Goal: Transaction & Acquisition: Purchase product/service

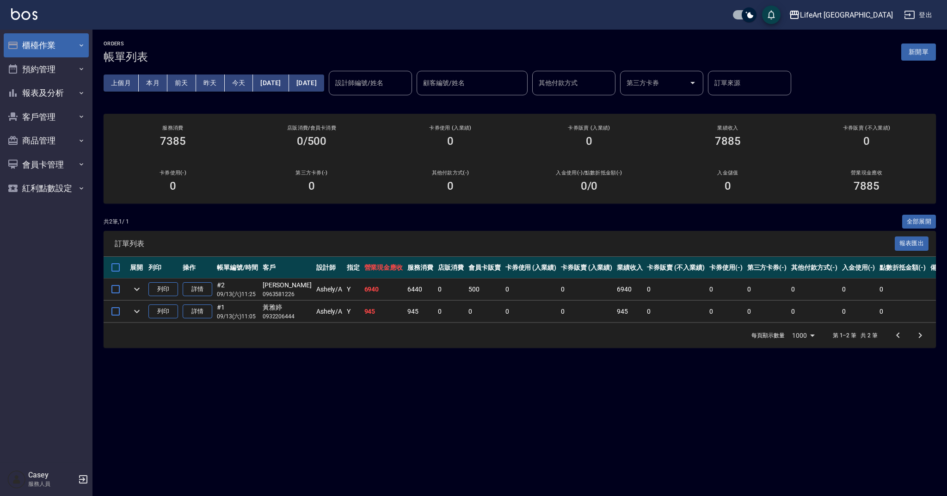
click at [37, 45] on button "櫃檯作業" at bounding box center [46, 45] width 85 height 24
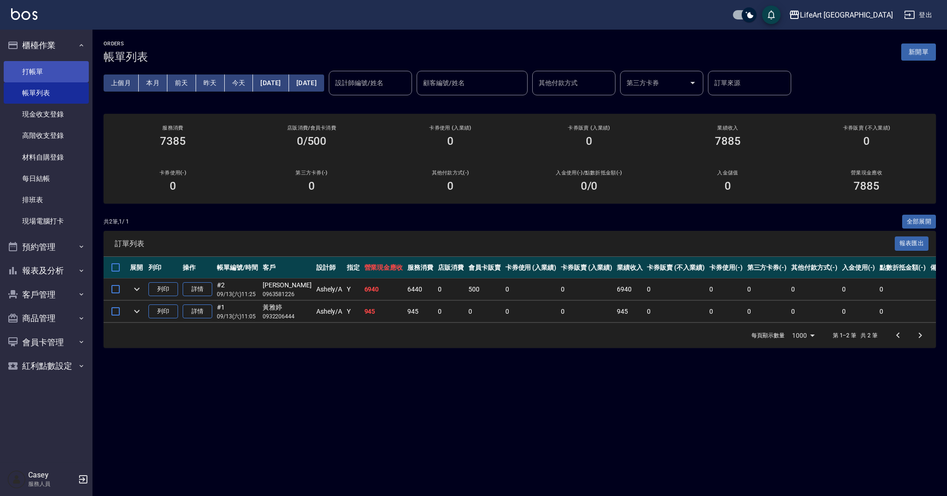
click at [56, 69] on link "打帳單" at bounding box center [46, 71] width 85 height 21
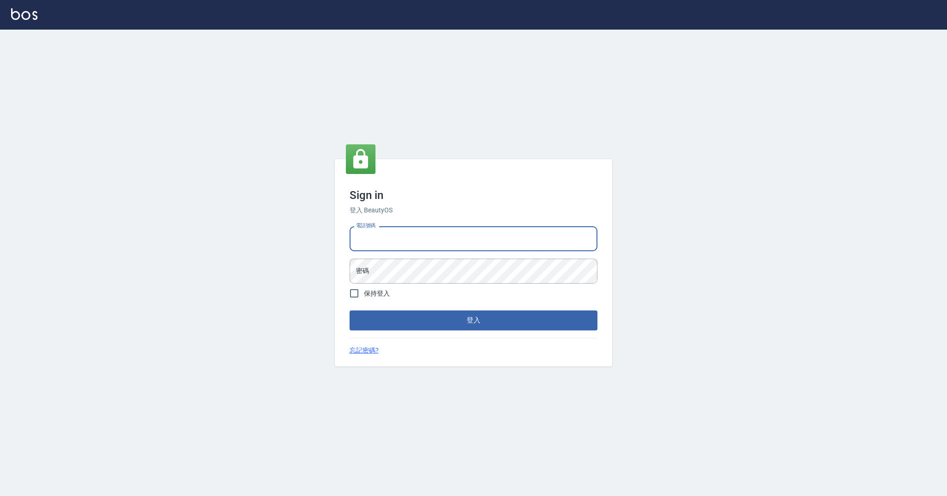
type input "0989368139"
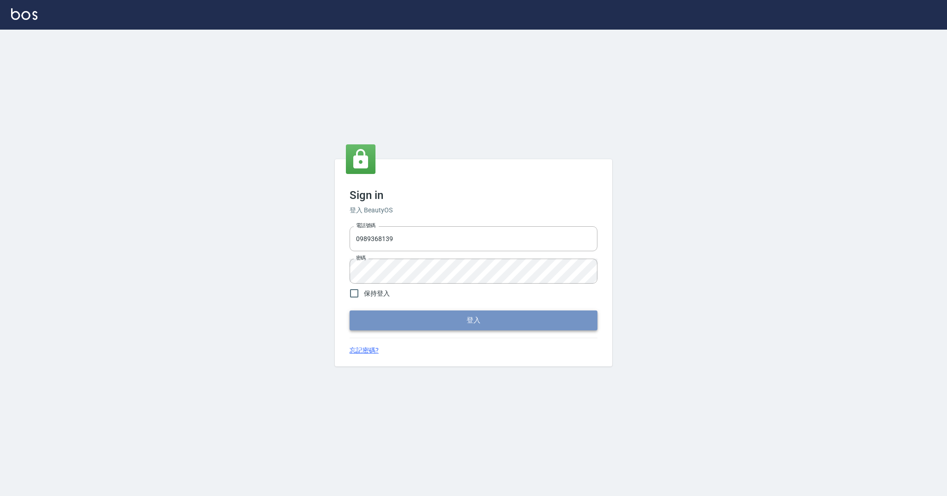
click at [450, 325] on button "登入" at bounding box center [474, 319] width 248 height 19
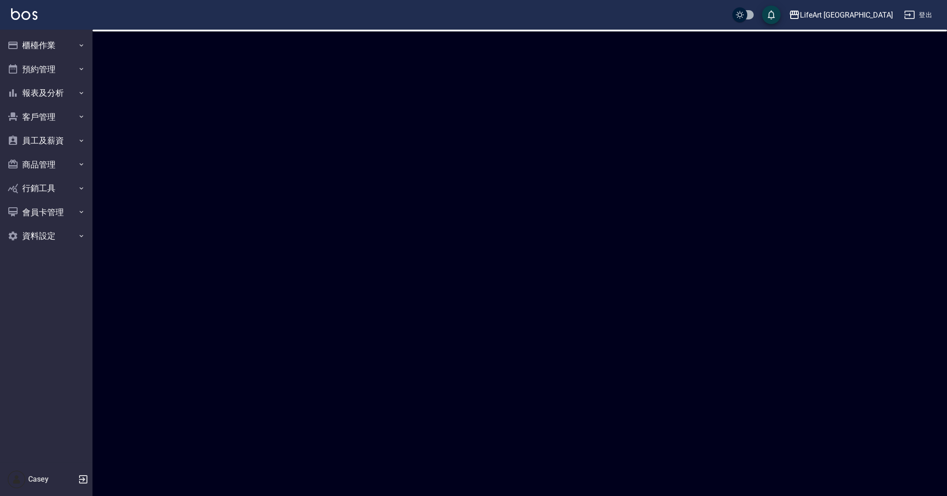
checkbox input "true"
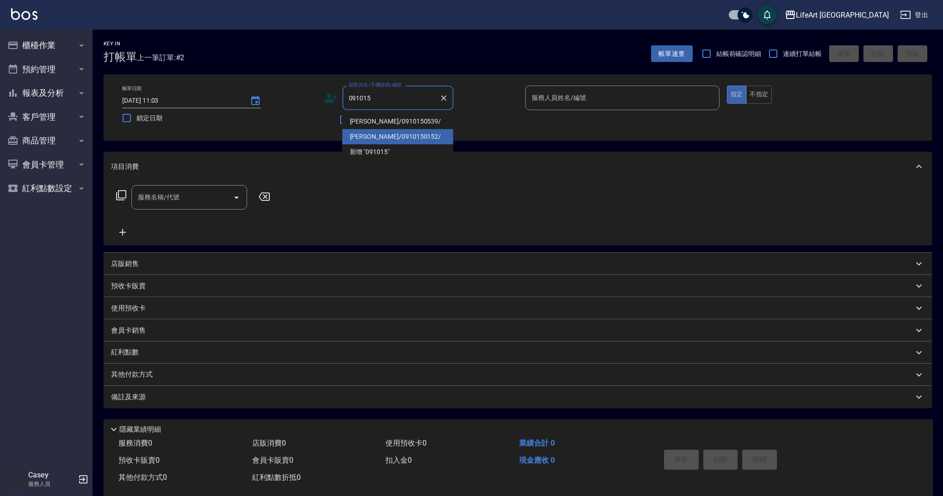
click at [399, 135] on li "李嘉澍/0910150152/" at bounding box center [397, 136] width 111 height 15
type input "李嘉澍/0910150152/"
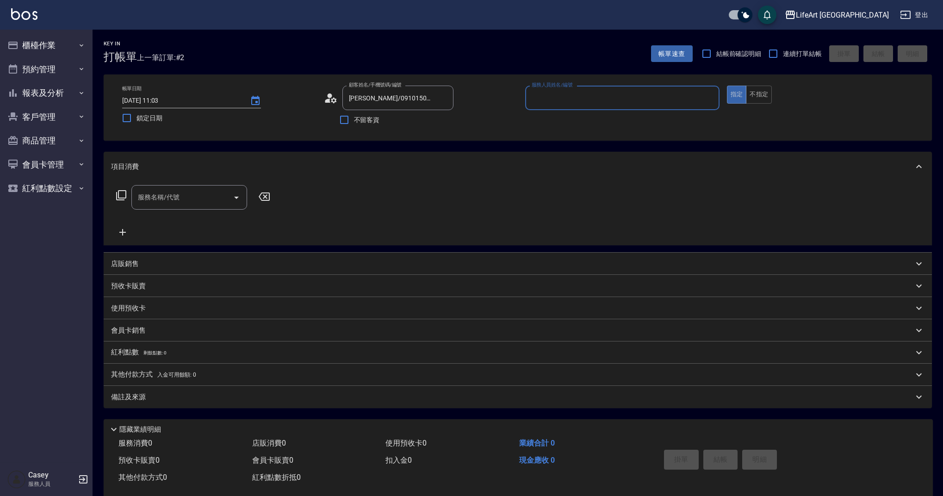
click at [323, 96] on div "帳單日期 2025/09/13 11:03 鎖定日期 顧客姓名/手機號碼/編號 李嘉澍/0910150152/ 顧客姓名/手機號碼/編號 不留客資 服務人員姓…" at bounding box center [518, 108] width 806 height 44
click at [328, 99] on icon at bounding box center [331, 98] width 14 height 14
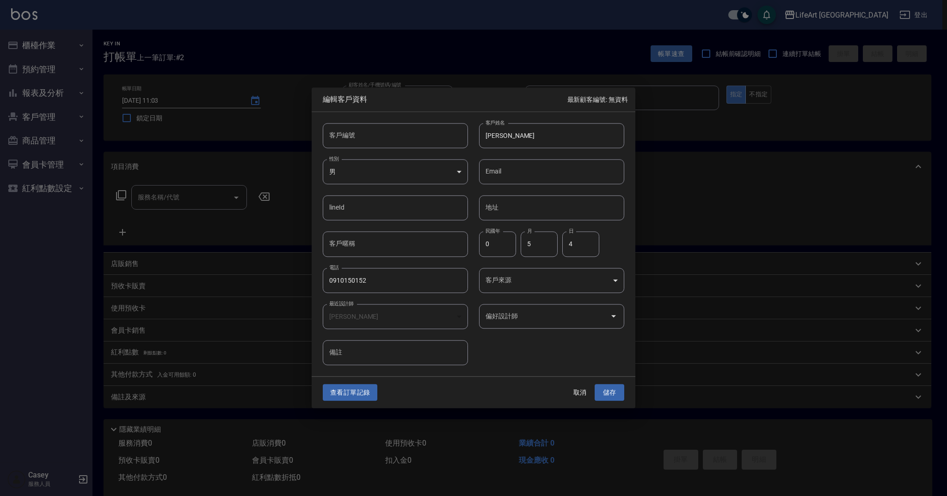
click at [354, 390] on button "查看訂單記錄" at bounding box center [350, 392] width 55 height 17
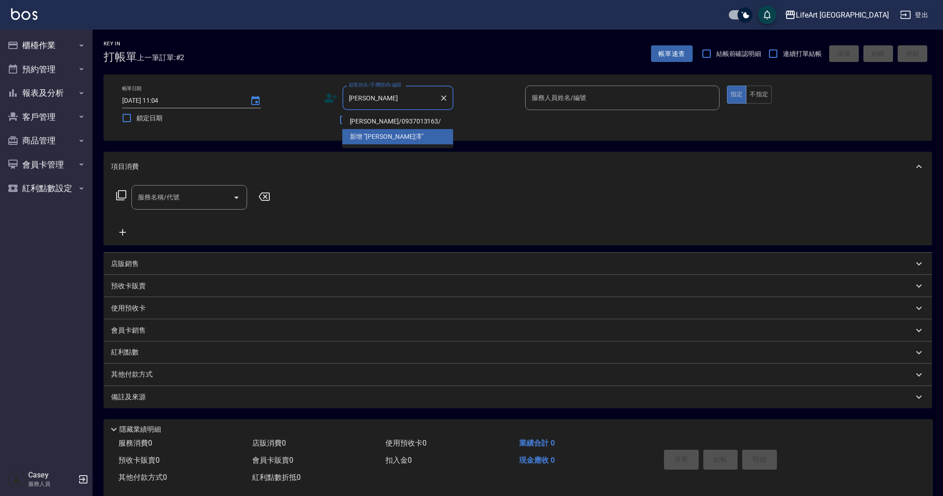
click at [384, 120] on li "徐維澤/0937013163/" at bounding box center [397, 121] width 111 height 15
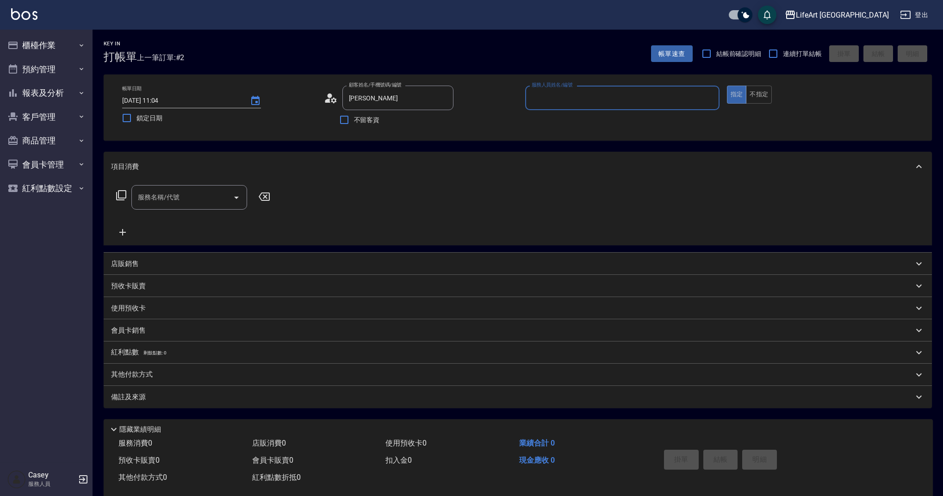
type input "徐維澤/0937013163/"
type input "Weiwei-w"
click at [331, 95] on circle at bounding box center [329, 95] width 5 height 5
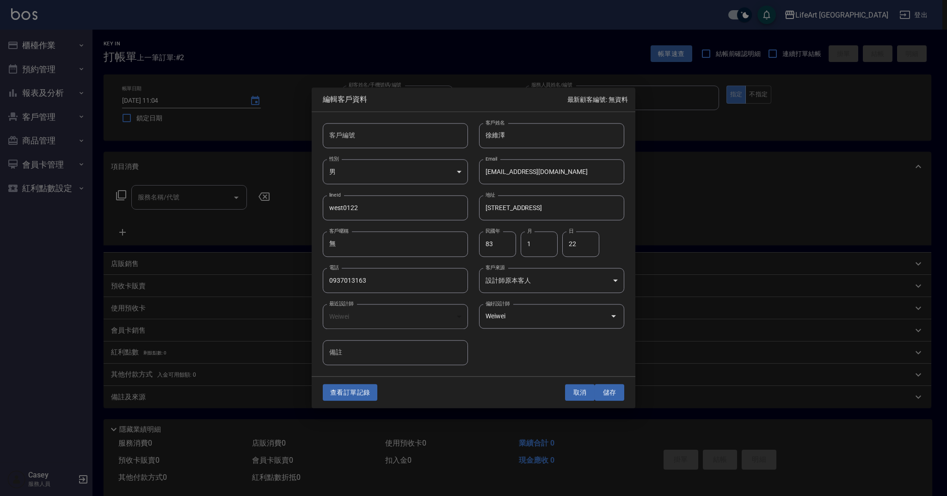
click at [576, 393] on button "取消" at bounding box center [580, 392] width 30 height 17
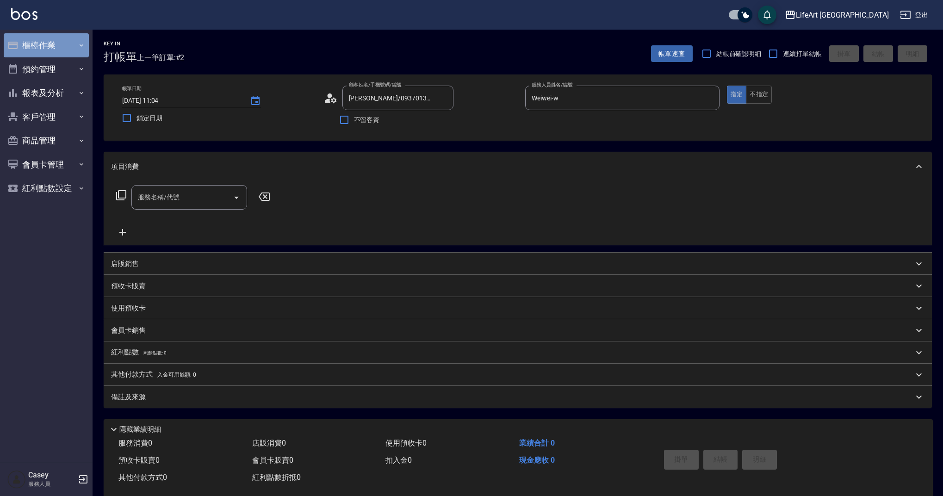
drag, startPoint x: 38, startPoint y: 50, endPoint x: 38, endPoint y: 56, distance: 6.5
click at [38, 50] on button "櫃檯作業" at bounding box center [46, 45] width 85 height 24
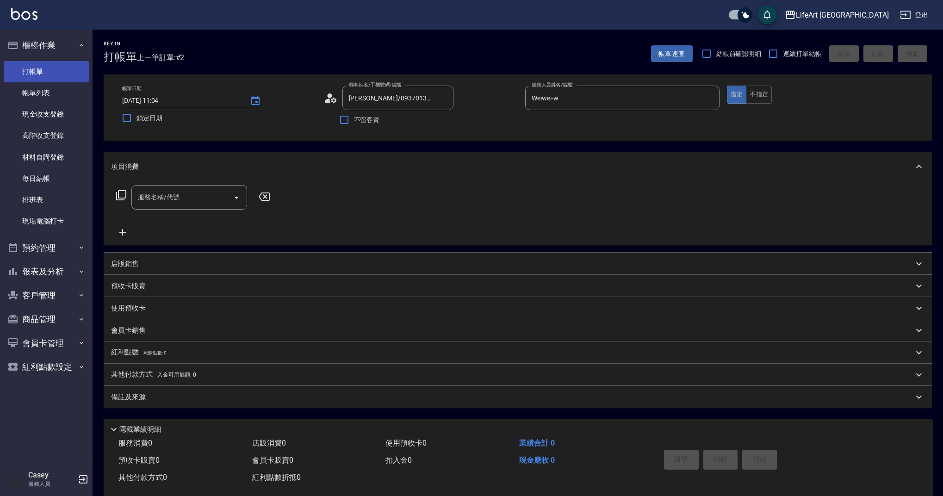
click at [59, 71] on link "打帳單" at bounding box center [46, 71] width 85 height 21
click at [63, 63] on link "打帳單" at bounding box center [46, 71] width 85 height 21
click at [446, 99] on icon "Clear" at bounding box center [443, 97] width 9 height 9
click at [396, 98] on input "顧客姓名/手機號碼/編號" at bounding box center [390, 98] width 89 height 16
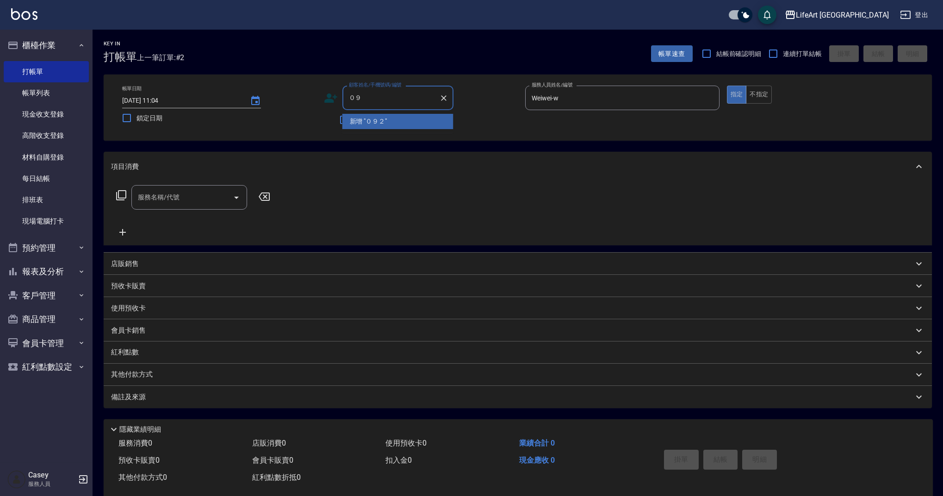
type input "０"
click at [382, 123] on li "許雪莉/0929021039/null" at bounding box center [397, 121] width 111 height 15
type input "許雪莉/0929021039/null"
click at [329, 98] on circle at bounding box center [329, 95] width 5 height 5
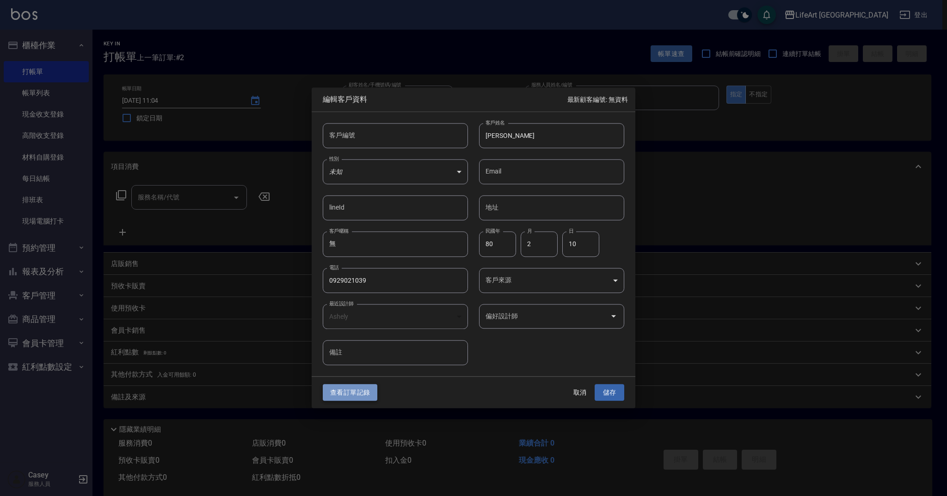
click at [363, 394] on button "查看訂單記錄" at bounding box center [350, 392] width 55 height 17
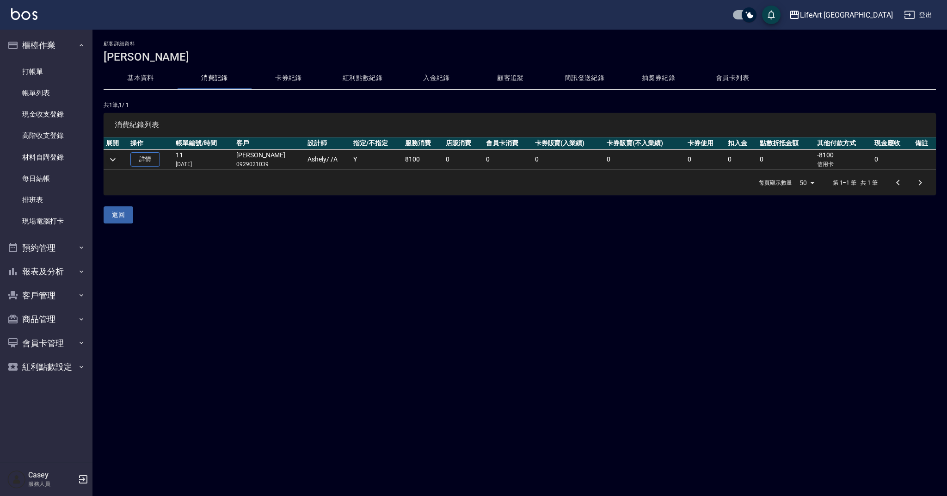
click at [106, 158] on button "expand row" at bounding box center [113, 160] width 14 height 14
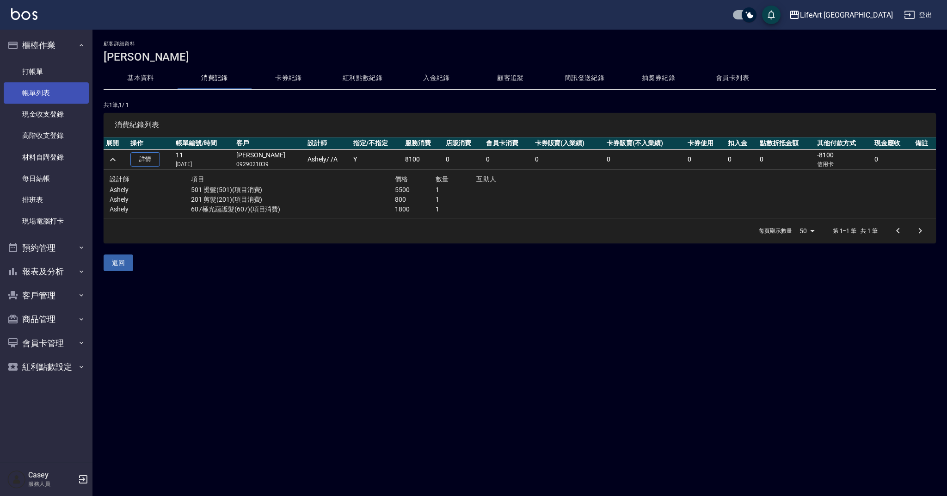
click at [67, 97] on link "帳單列表" at bounding box center [46, 92] width 85 height 21
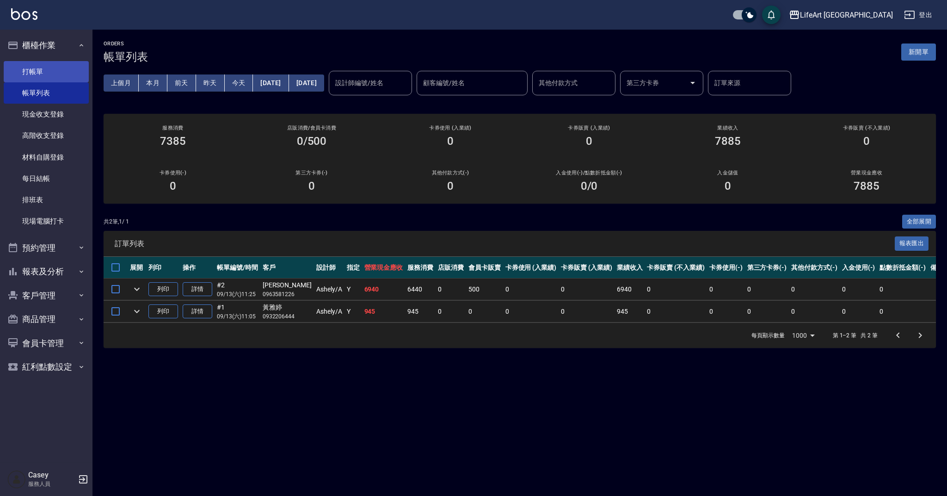
click at [51, 67] on link "打帳單" at bounding box center [46, 71] width 85 height 21
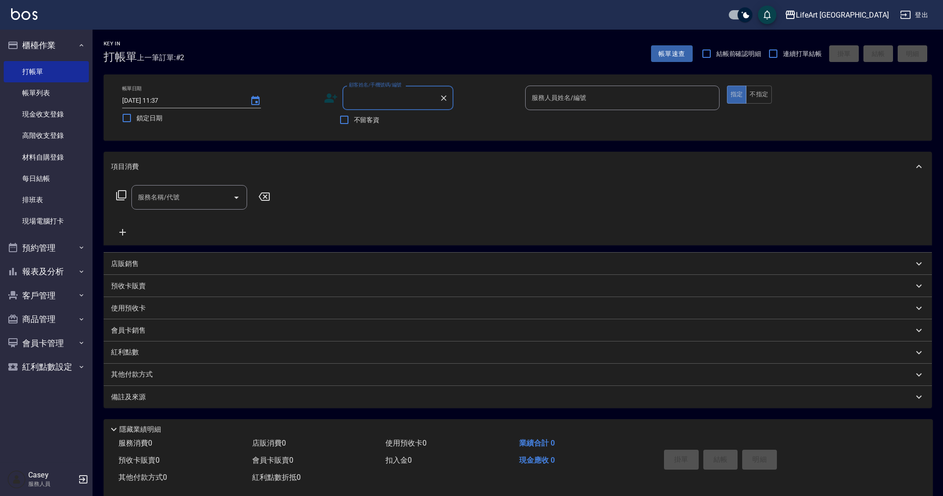
click at [396, 97] on input "顧客姓名/手機號碼/編號" at bounding box center [390, 98] width 89 height 16
type input "t"
click at [388, 125] on li "陳祐得/0912228792/null" at bounding box center [397, 121] width 111 height 15
type input "陳祐得/0912228792/null"
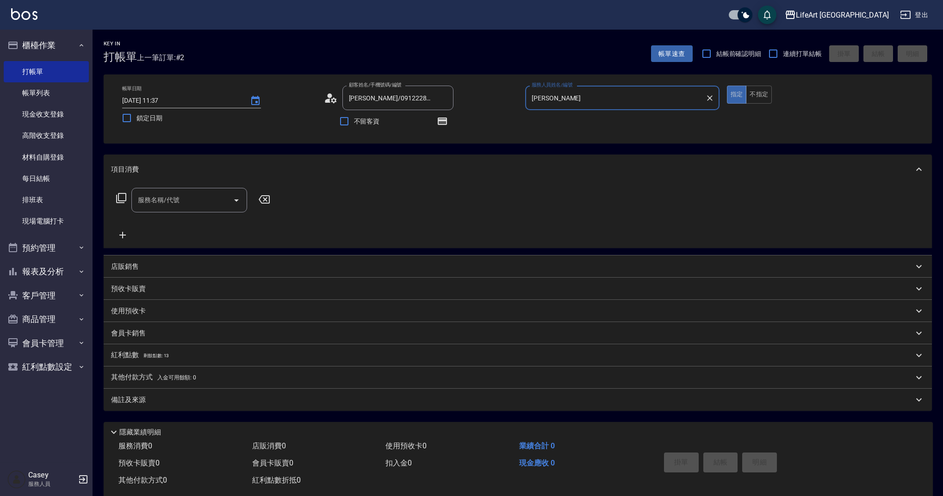
type input "Jessica-j"
click at [441, 122] on icon "button" at bounding box center [441, 121] width 7 height 6
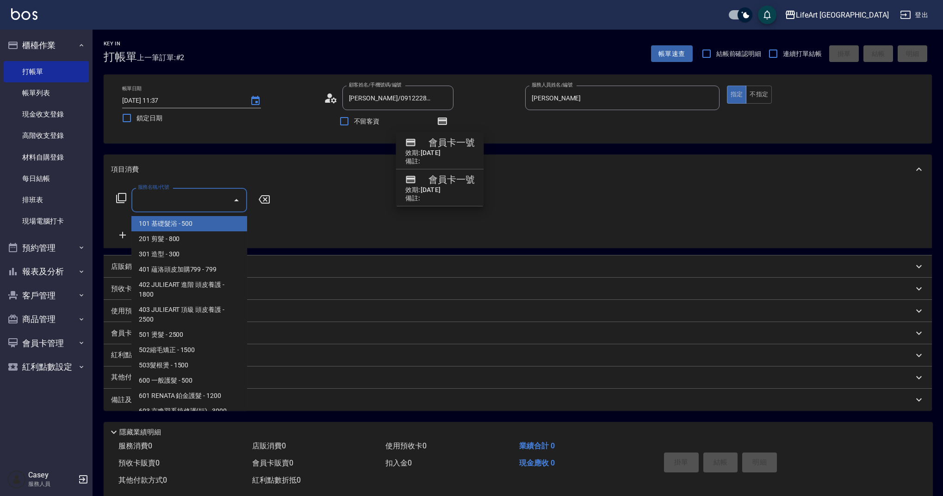
drag, startPoint x: 173, startPoint y: 202, endPoint x: 171, endPoint y: 229, distance: 27.3
click at [173, 202] on input "服務名稱/代號" at bounding box center [182, 200] width 93 height 16
click at [169, 235] on span "201 剪髮 - 800" at bounding box center [189, 238] width 116 height 15
type input "201 剪髮(201)"
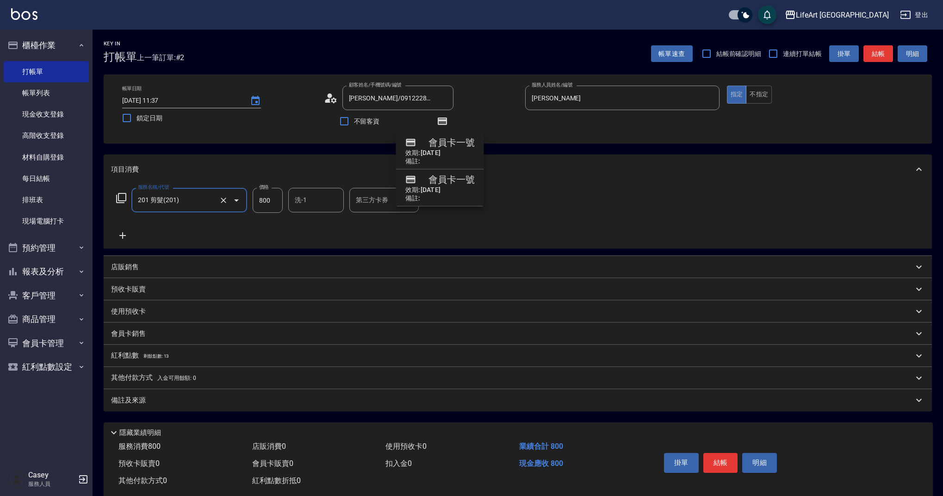
drag, startPoint x: 288, startPoint y: 199, endPoint x: 275, endPoint y: 197, distance: 13.1
click at [285, 198] on div "服務名稱/代號 201 剪髮(201) 服務名稱/代號 價格 800 價格 洗-1 洗-1 第三方卡券 第三方卡券" at bounding box center [279, 200] width 336 height 25
drag, startPoint x: 275, startPoint y: 197, endPoint x: 238, endPoint y: 200, distance: 37.1
click at [238, 200] on div "服務名稱/代號 201 剪髮(201) 服務名稱/代號 價格 800 價格 洗-1 洗-1 第三方卡券 第三方卡券" at bounding box center [279, 200] width 336 height 25
type input "900"
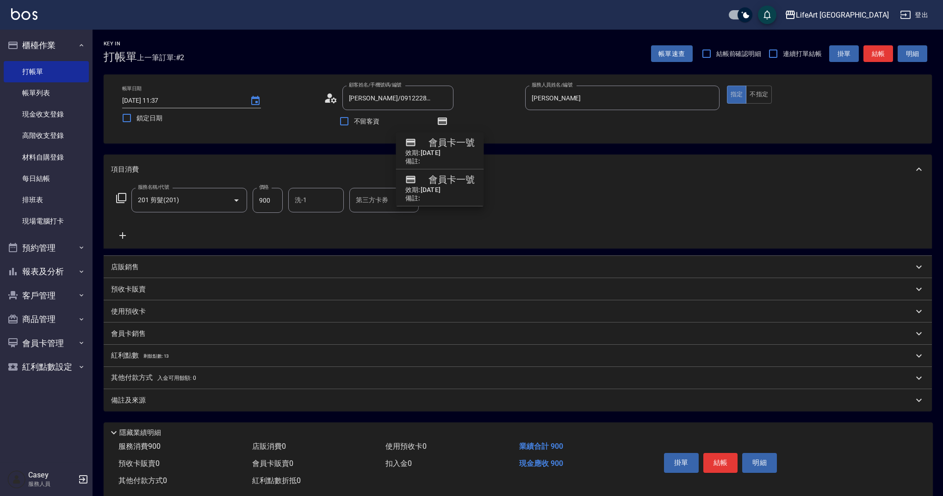
click at [181, 405] on div "備註及來源" at bounding box center [518, 400] width 828 height 22
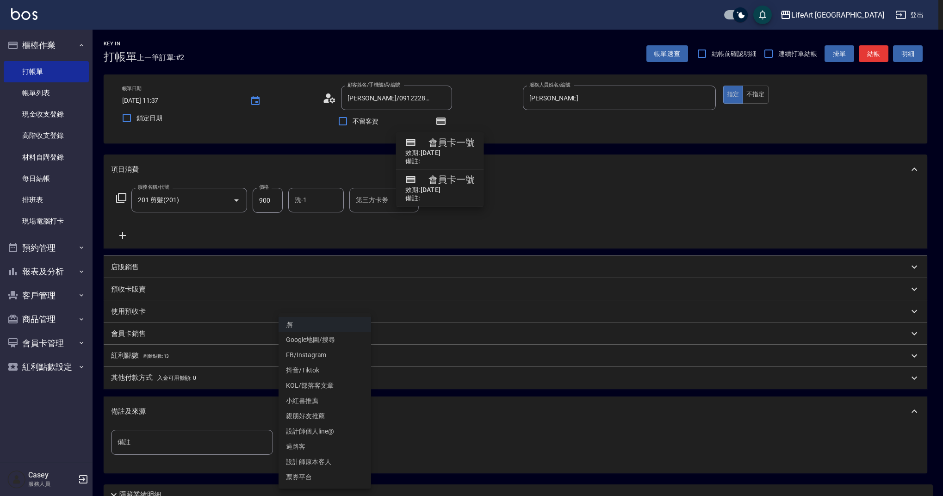
click at [297, 443] on body "LifeArt 蘆洲 登出 櫃檯作業 打帳單 帳單列表 現金收支登錄 高階收支登錄 材料自購登錄 每日結帳 排班表 現場電腦打卡 預約管理 預約管理 單日預約…" at bounding box center [471, 286] width 943 height 573
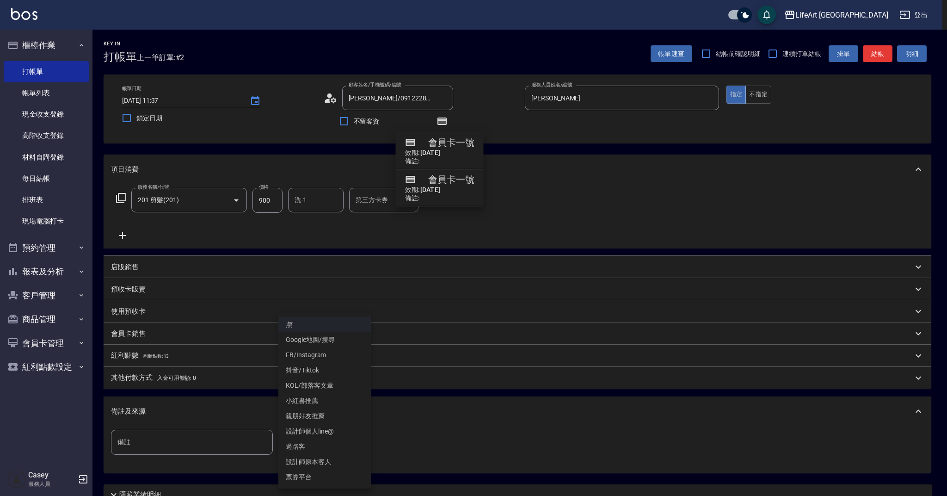
drag, startPoint x: 333, startPoint y: 462, endPoint x: 278, endPoint y: 428, distance: 63.8
click at [333, 462] on li "設計師原本客人" at bounding box center [324, 461] width 92 height 15
type input "設計師原本客人"
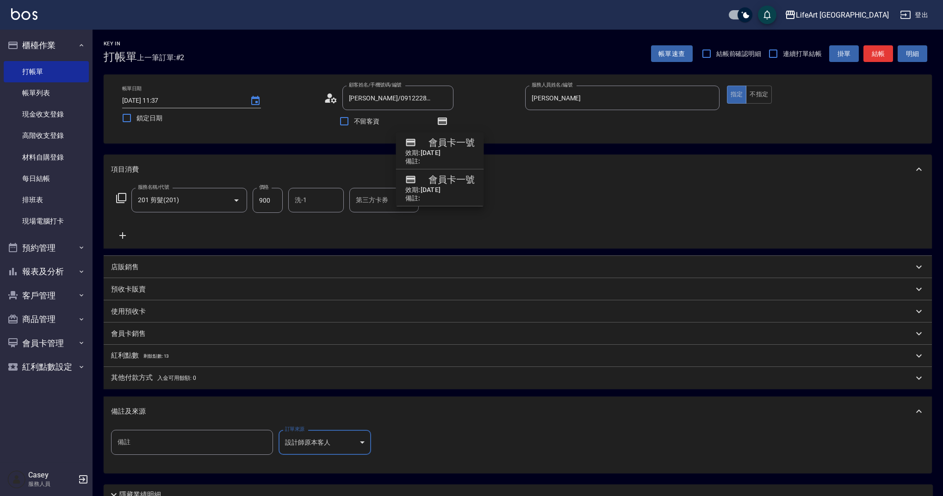
click at [172, 358] on div "紅利點數 剩餘點數: 13" at bounding box center [512, 356] width 802 height 10
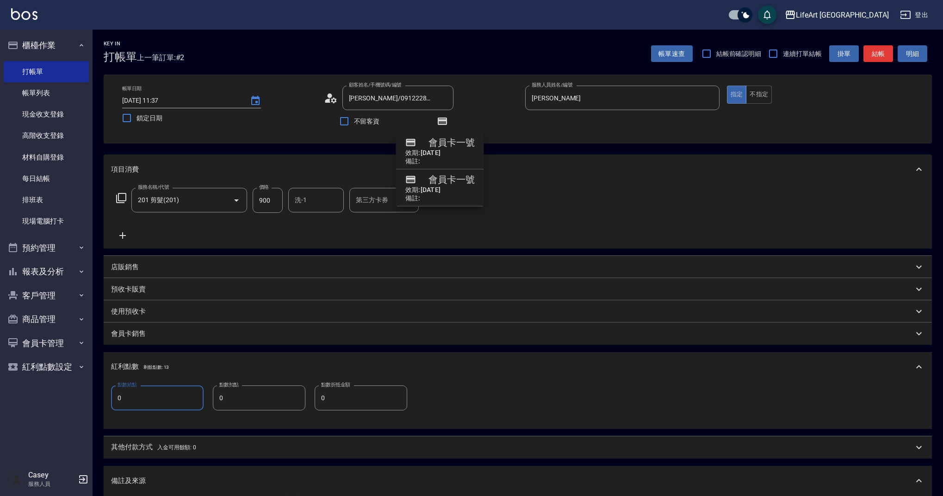
drag, startPoint x: 124, startPoint y: 399, endPoint x: 105, endPoint y: 397, distance: 19.9
click at [105, 397] on div "點數給點 0 點數給點 點數扣點 0 點數扣點 點數折抵金額 0 點數折抵金額" at bounding box center [518, 405] width 828 height 47
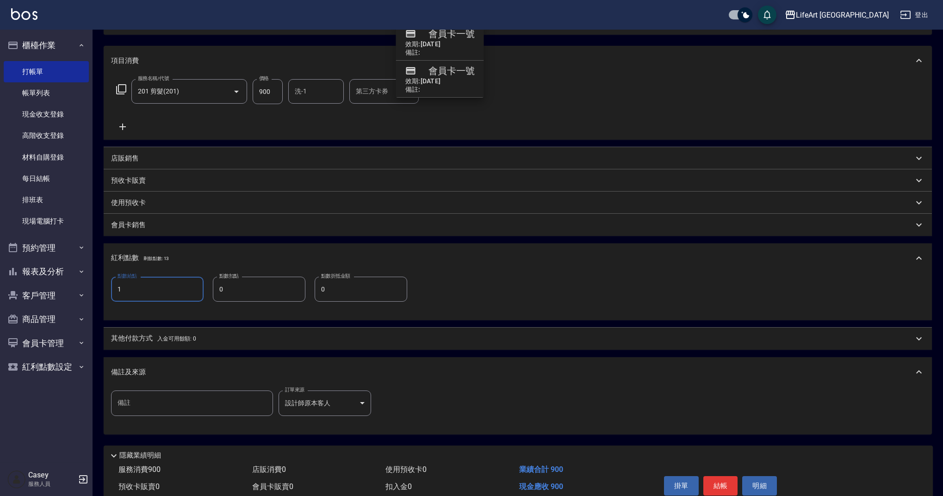
scroll to position [151, 0]
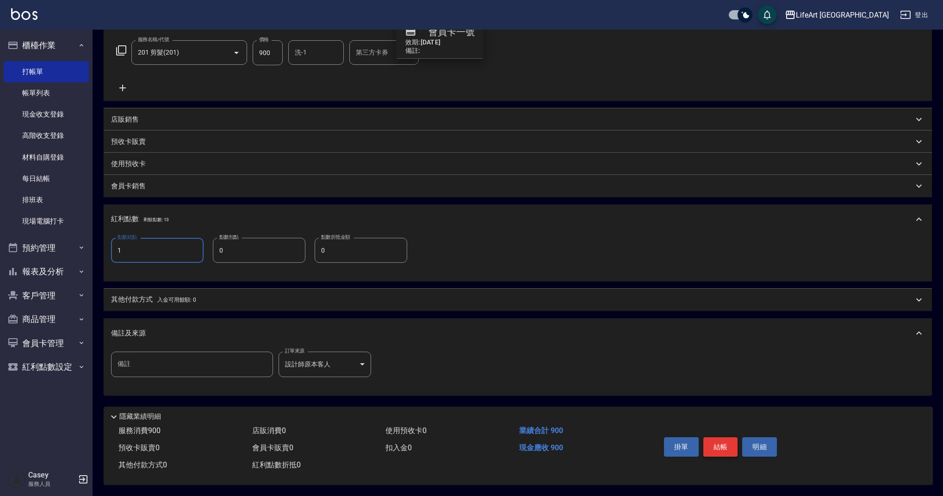
type input "1"
click at [717, 444] on button "結帳" at bounding box center [720, 446] width 35 height 19
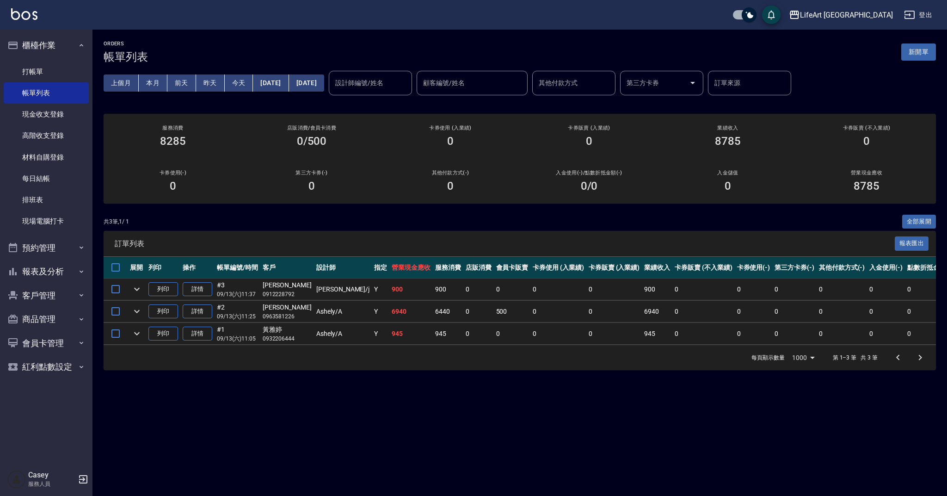
click at [909, 46] on button "新開單" at bounding box center [918, 51] width 35 height 17
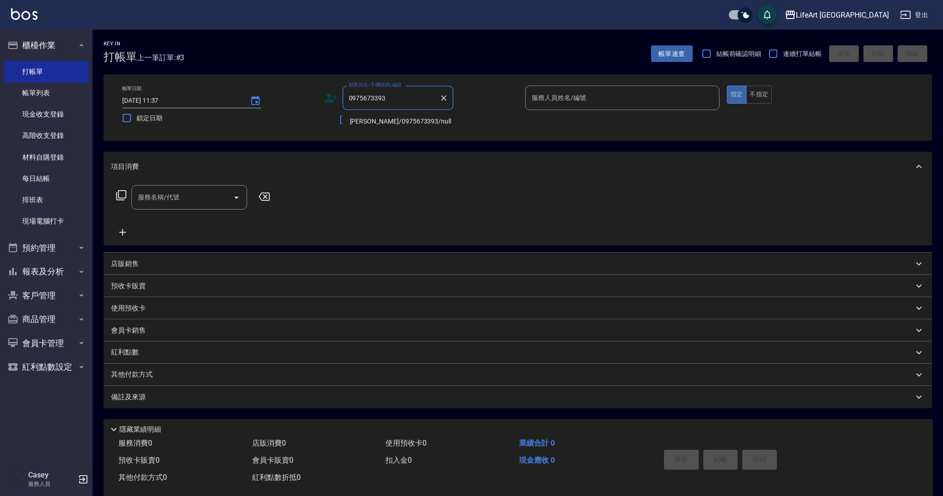
click at [400, 126] on li "鍾至柔/0975673393/null" at bounding box center [397, 121] width 111 height 15
type input "鍾至柔/0975673393/null"
click at [329, 101] on icon at bounding box center [328, 101] width 6 height 4
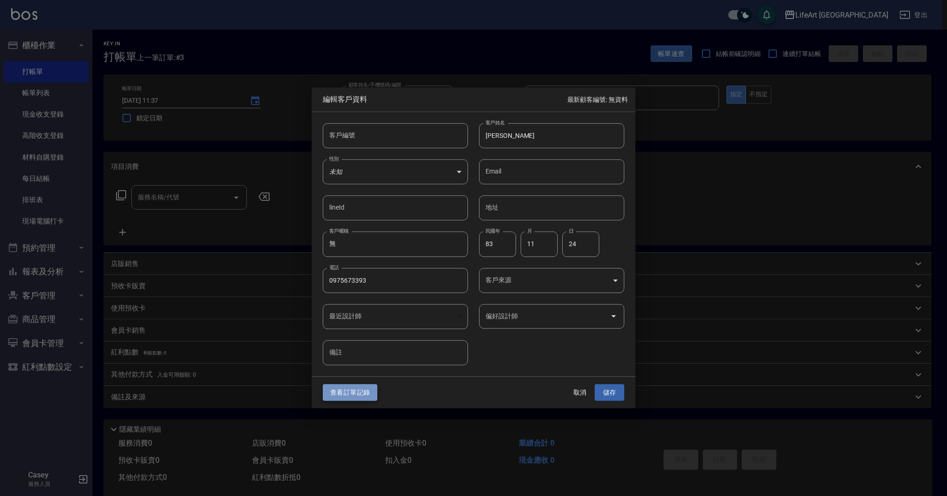
click at [365, 394] on button "查看訂單記錄" at bounding box center [350, 392] width 55 height 17
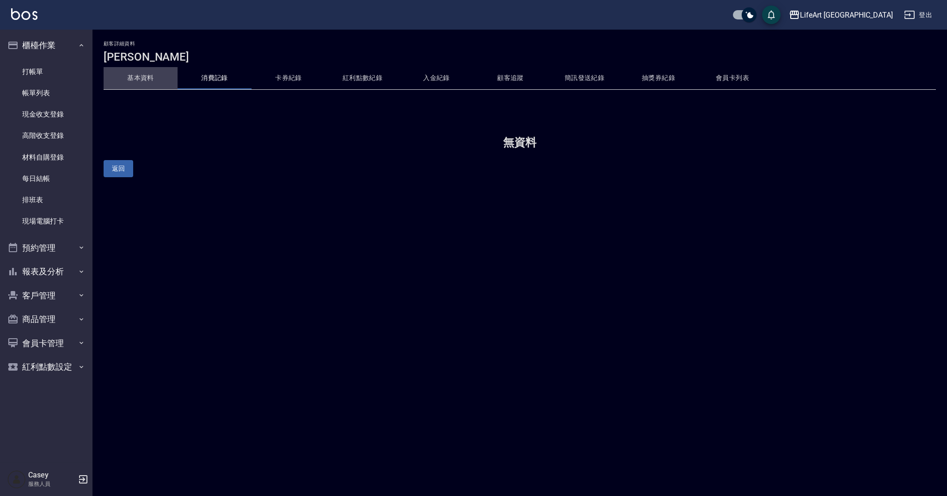
click at [132, 74] on button "基本資料" at bounding box center [141, 78] width 74 height 22
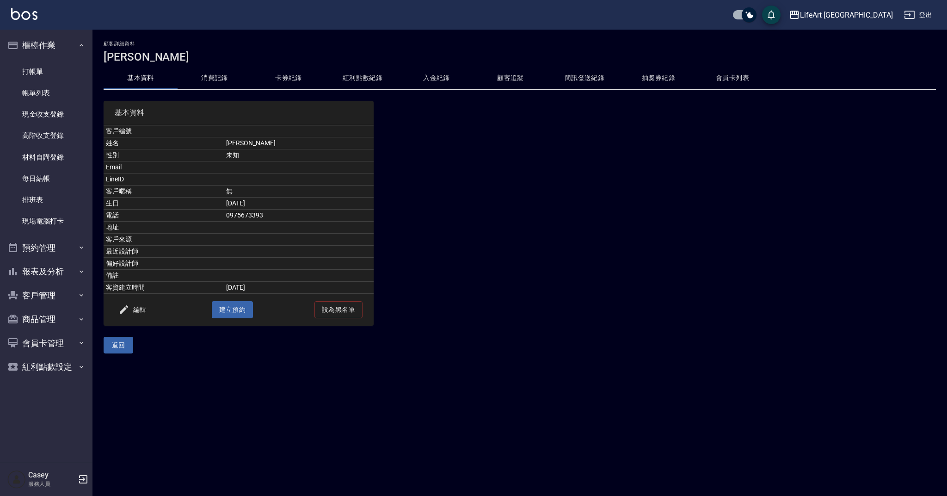
click at [226, 76] on button "消費記錄" at bounding box center [215, 78] width 74 height 22
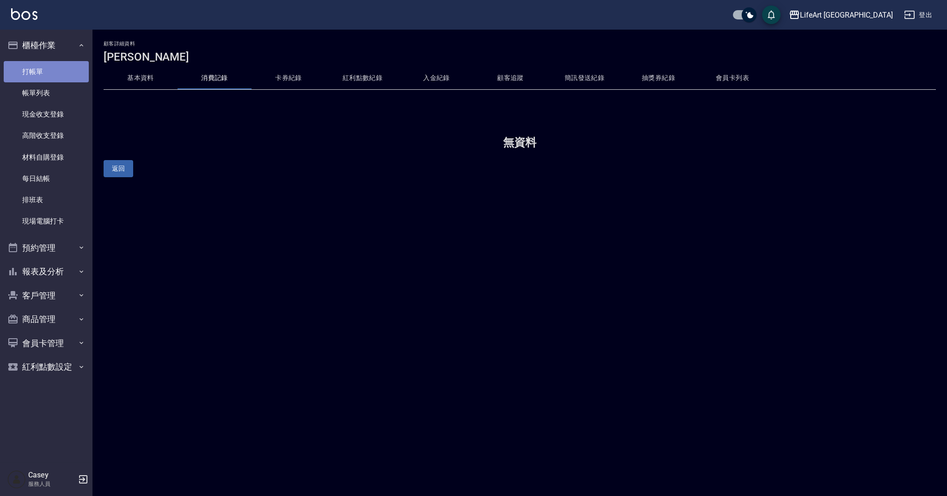
click at [69, 73] on link "打帳單" at bounding box center [46, 71] width 85 height 21
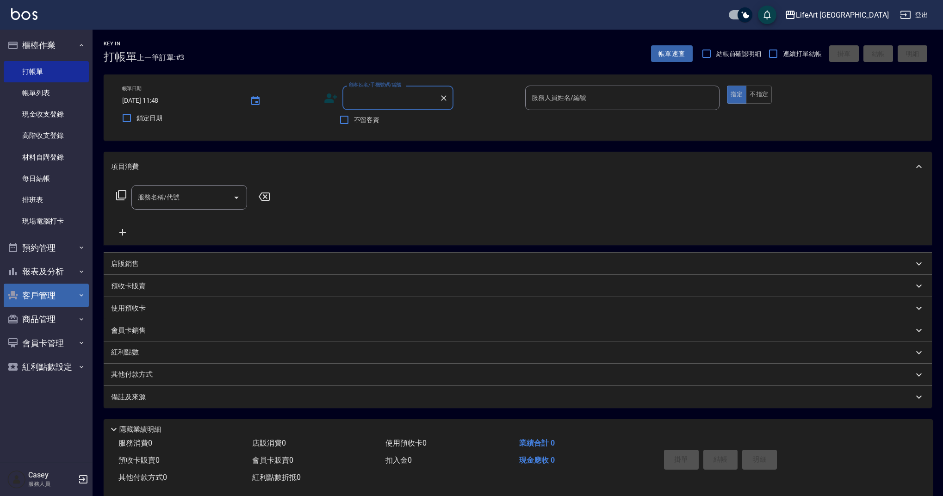
click at [75, 299] on button "客戶管理" at bounding box center [46, 296] width 85 height 24
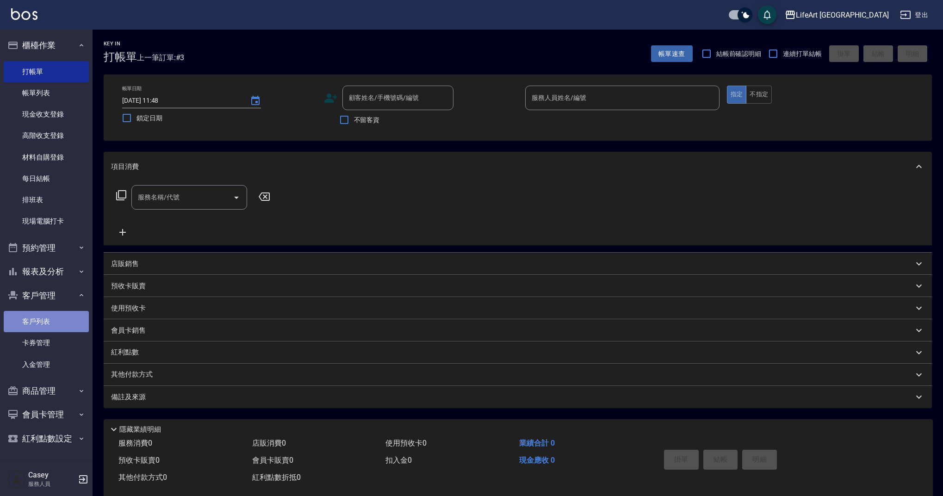
click at [62, 318] on link "客戶列表" at bounding box center [46, 321] width 85 height 21
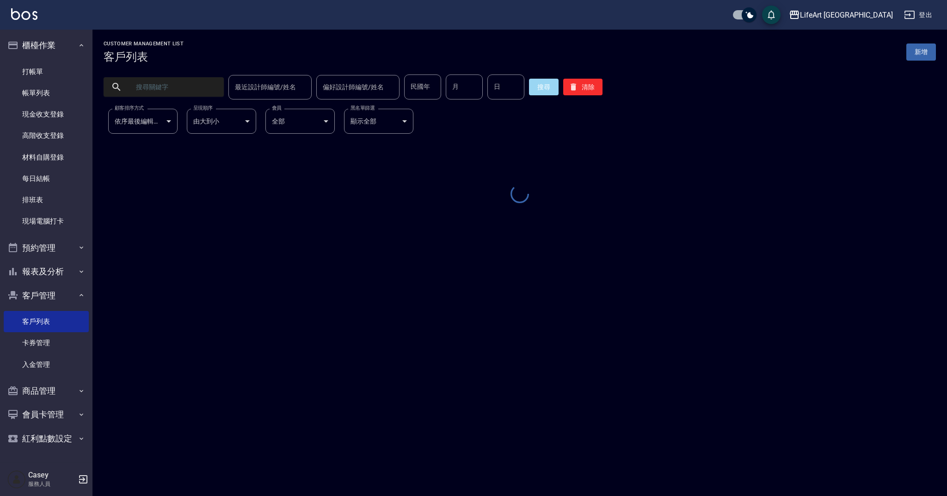
click at [287, 87] on input "最近設計師編號/姓名" at bounding box center [270, 87] width 75 height 16
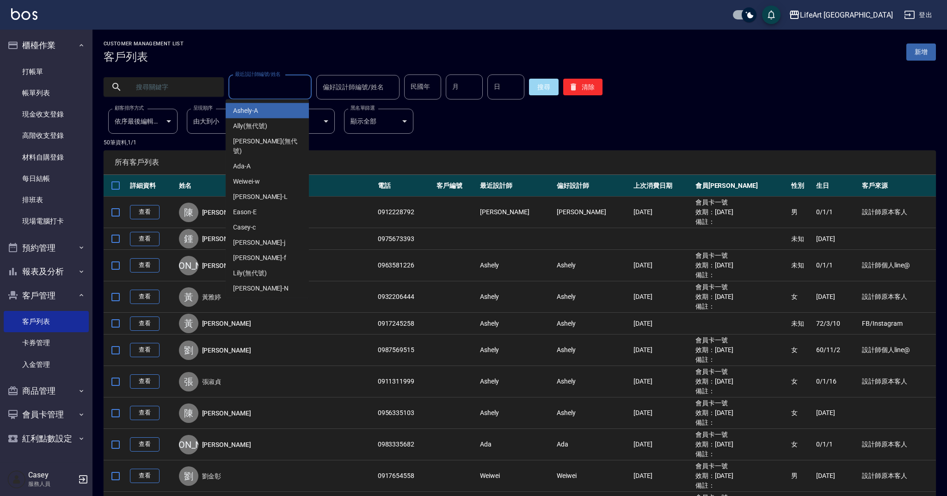
click at [210, 90] on input "text" at bounding box center [172, 86] width 87 height 25
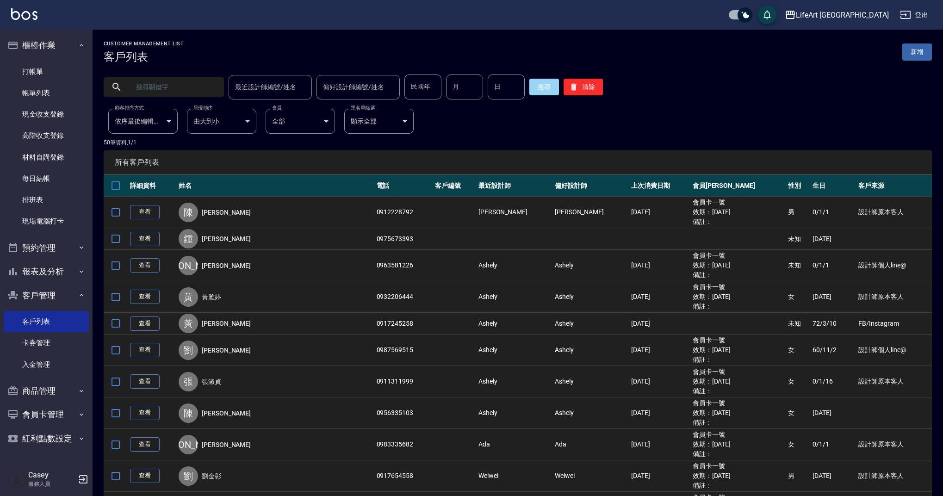
click at [210, 90] on input "text" at bounding box center [172, 86] width 87 height 25
type input "0929021039"
click at [539, 92] on button "搜尋" at bounding box center [544, 87] width 30 height 17
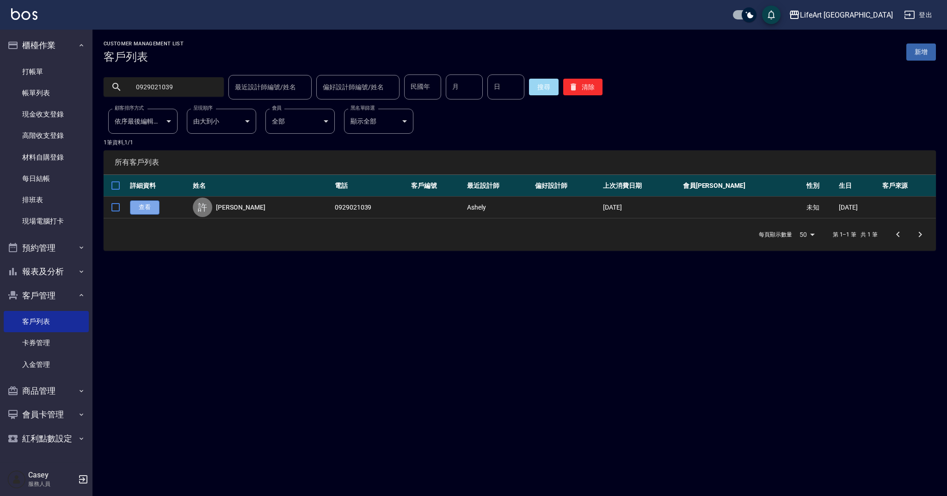
click at [139, 208] on link "查看" at bounding box center [145, 207] width 30 height 14
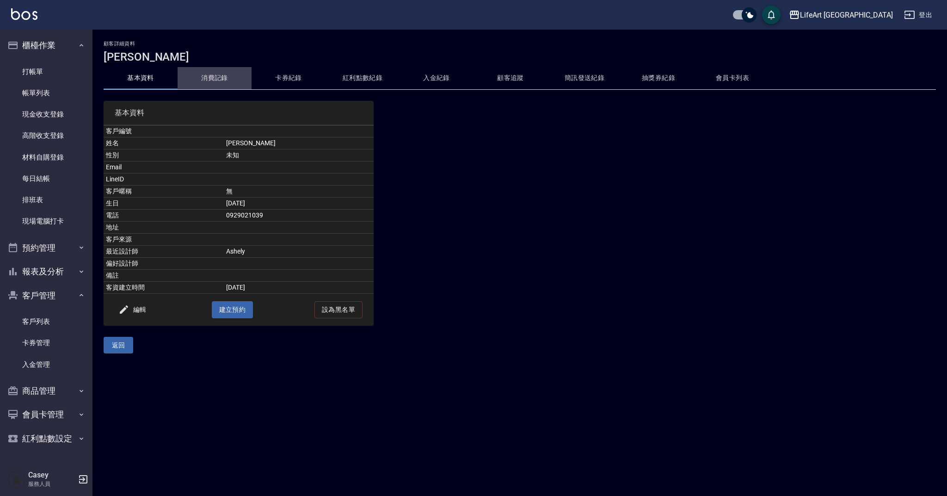
click at [205, 85] on button "消費記錄" at bounding box center [215, 78] width 74 height 22
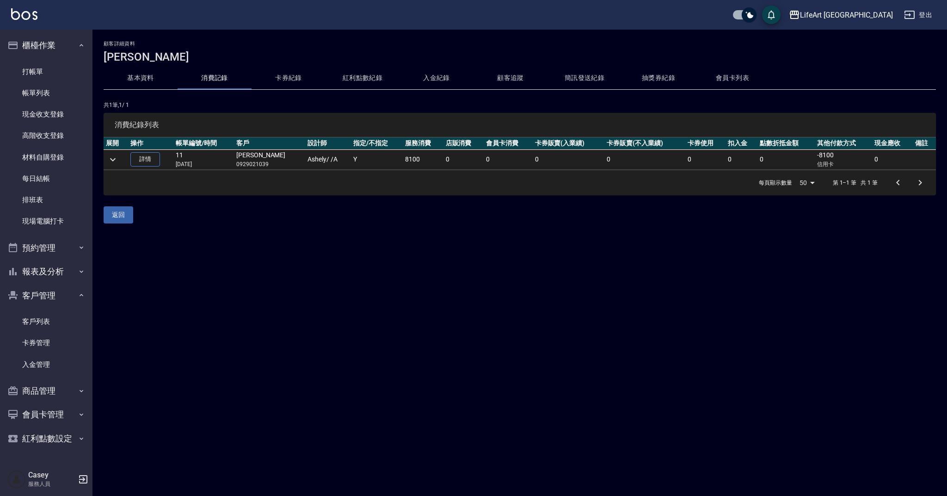
click at [313, 166] on td "Ashely / /A" at bounding box center [328, 159] width 46 height 20
click at [144, 160] on link "詳情" at bounding box center [145, 159] width 30 height 14
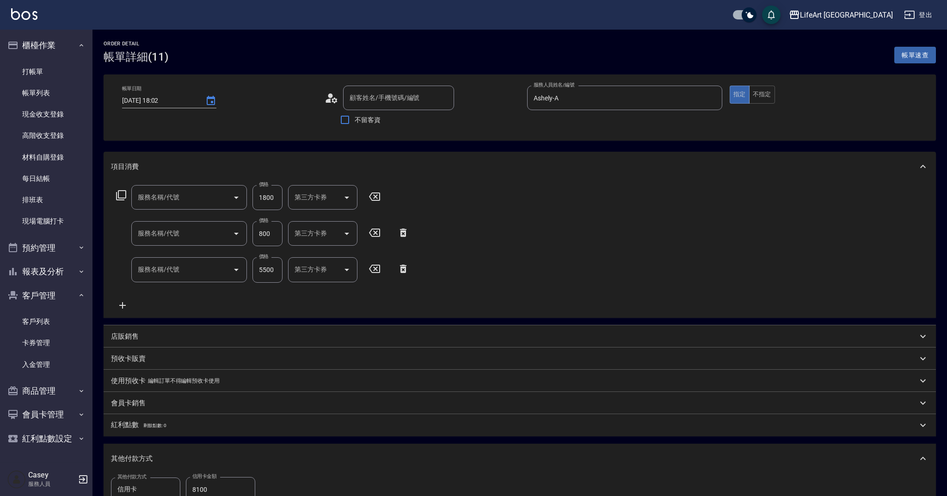
type input "2024/08/13 18:02"
type input "Ashely-A"
type input "607極光蘊護髮(607)"
type input "201 剪髮(201)"
type input "501 燙髮(501)"
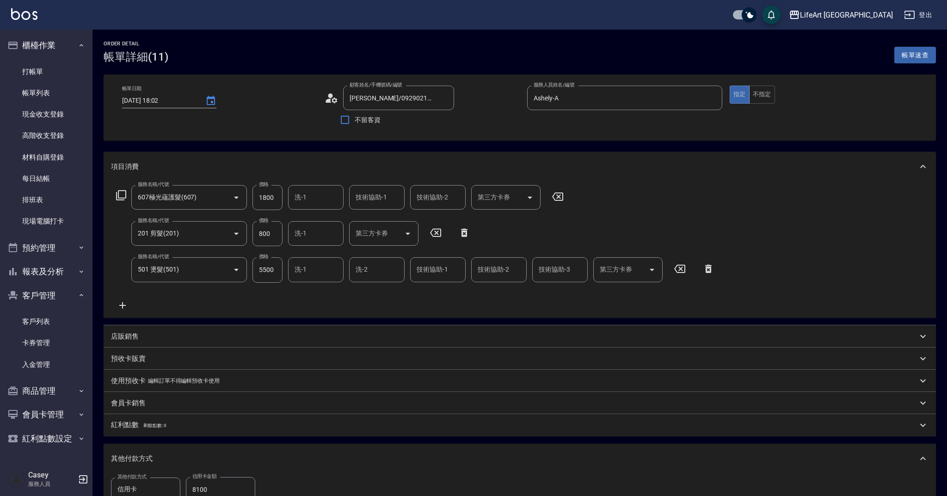
type input "許雪莉/0929021039/null"
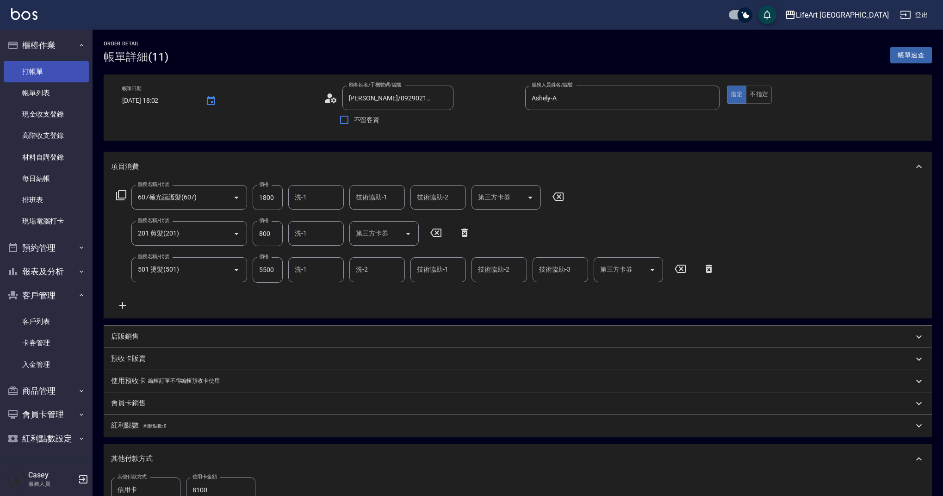
click at [57, 78] on link "打帳單" at bounding box center [46, 71] width 85 height 21
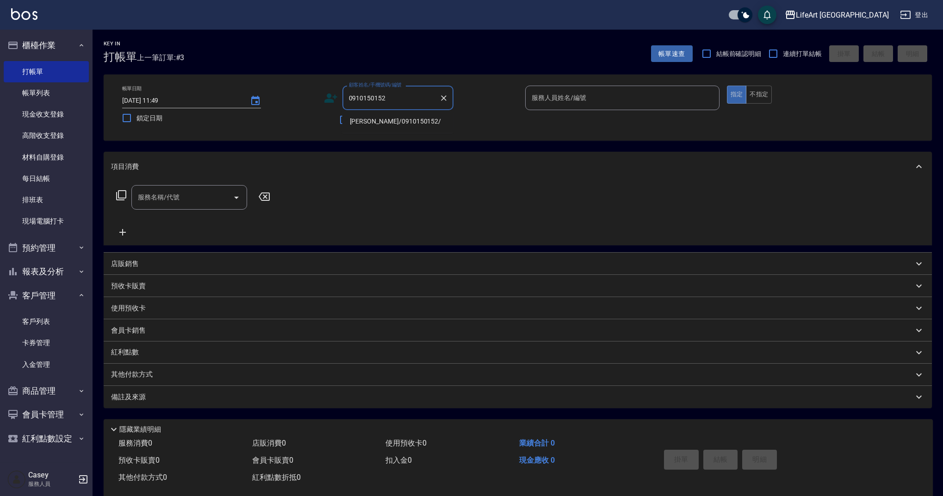
click at [415, 122] on li "李嘉澍/0910150152/" at bounding box center [397, 121] width 111 height 15
type input "李嘉澍/0910150152/"
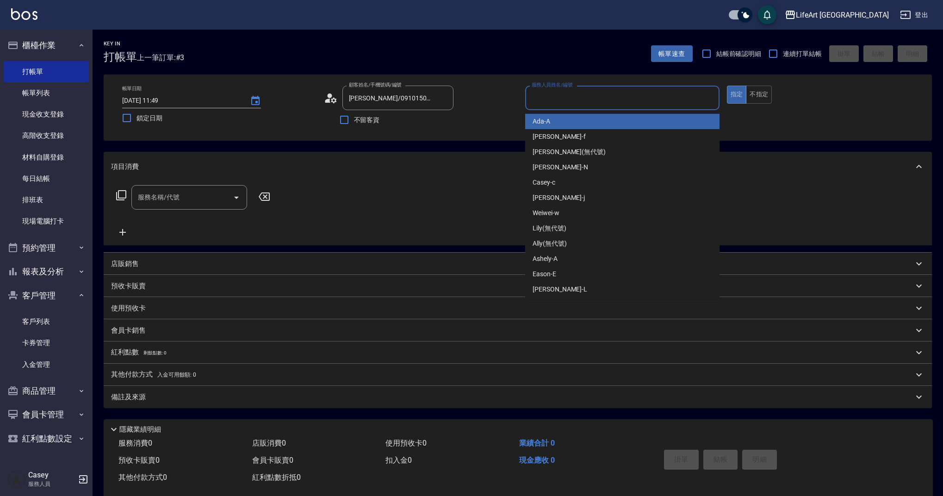
click at [570, 93] on input "服務人員姓名/編號" at bounding box center [622, 98] width 186 height 16
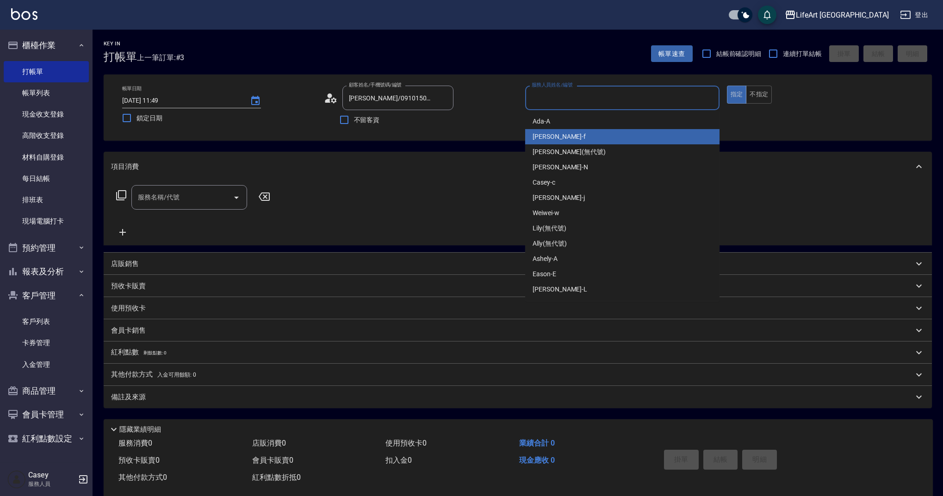
click at [561, 136] on div "Finney -f" at bounding box center [622, 136] width 194 height 15
type input "Finney-f"
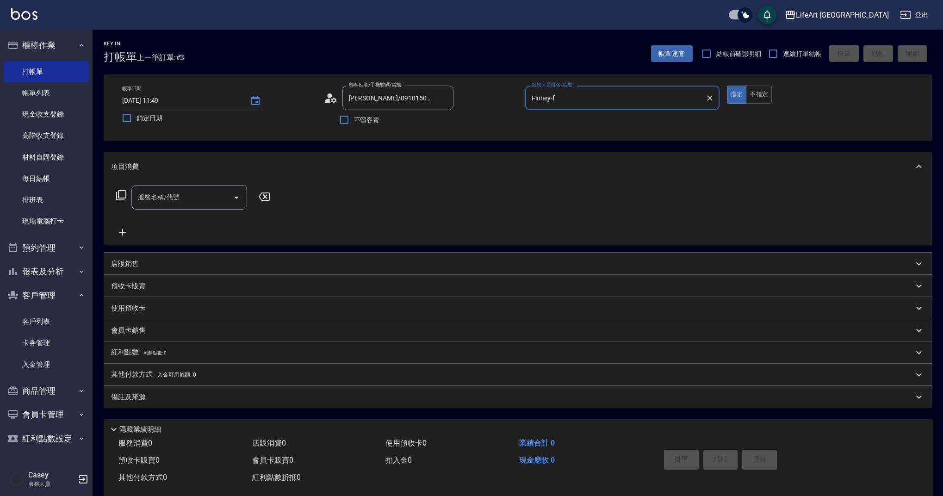
click at [208, 203] on input "服務名稱/代號" at bounding box center [182, 197] width 93 height 16
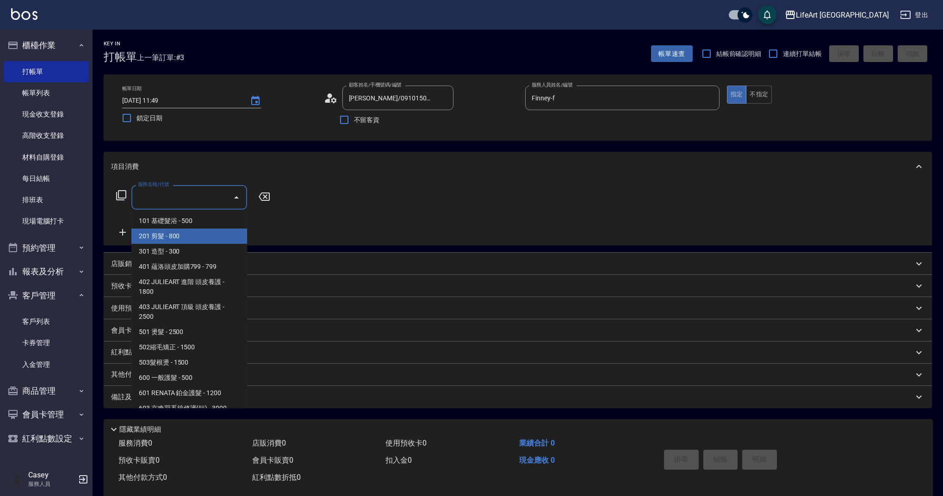
click at [192, 228] on span "201 剪髮 - 800" at bounding box center [189, 235] width 116 height 15
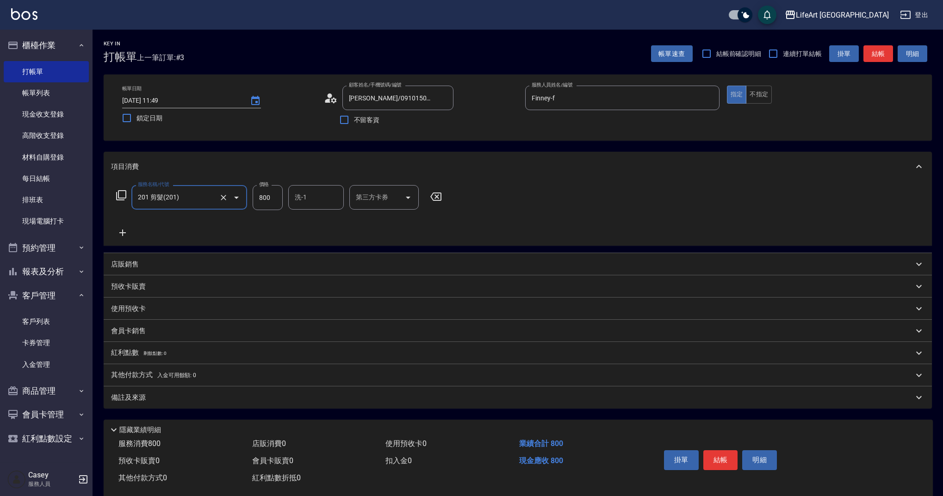
type input "201 剪髮(201)"
drag, startPoint x: 276, startPoint y: 196, endPoint x: 250, endPoint y: 198, distance: 26.5
click at [250, 198] on div "服務名稱/代號 201 剪髮(201) 服務名稱/代號 價格 800 價格 洗-1 洗-1 第三方卡券 第三方卡券" at bounding box center [279, 197] width 336 height 25
type input "1000"
drag, startPoint x: 302, startPoint y: 192, endPoint x: 306, endPoint y: 189, distance: 5.6
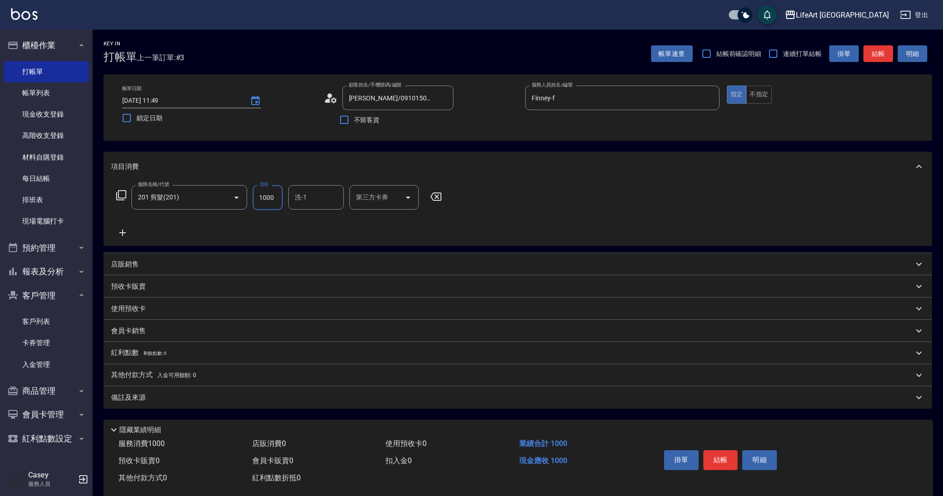
click at [302, 192] on div "洗-1 洗-1" at bounding box center [315, 197] width 55 height 25
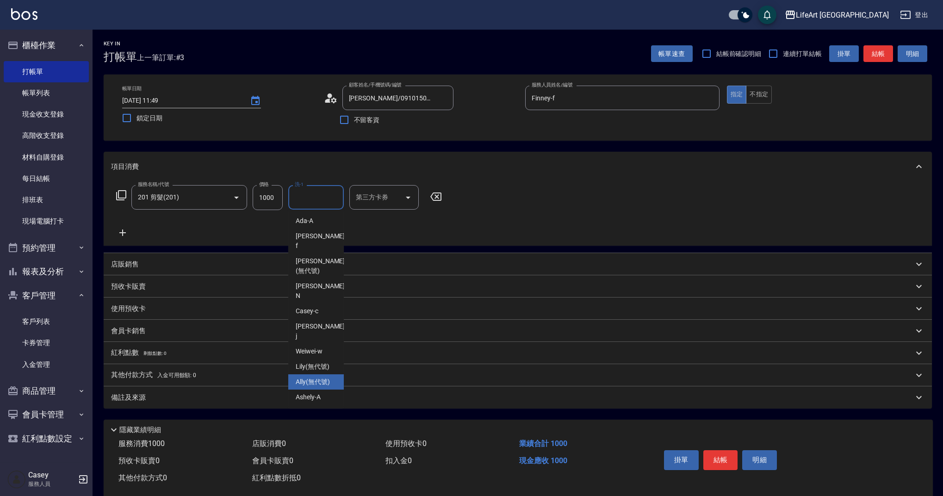
click at [326, 374] on div "Ally (無代號)" at bounding box center [315, 381] width 55 height 15
type input "Ally(無代號)"
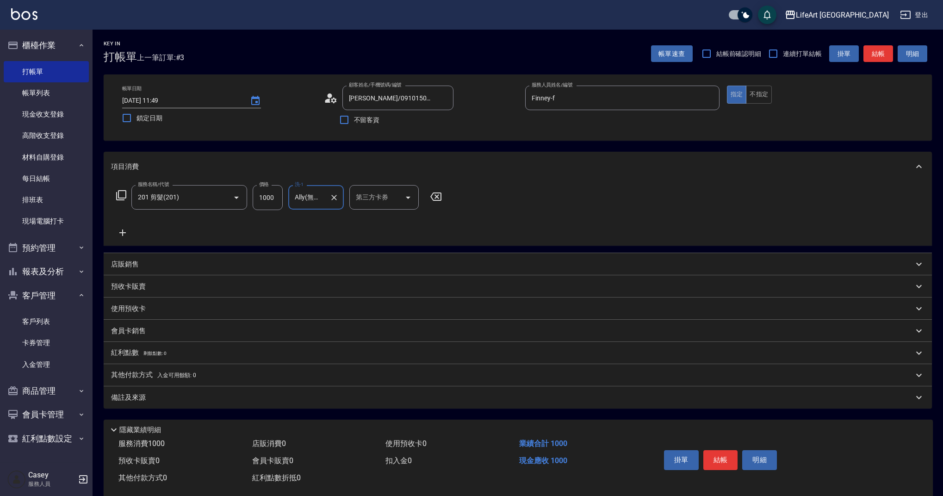
click at [186, 397] on div "備註及來源" at bounding box center [512, 398] width 802 height 10
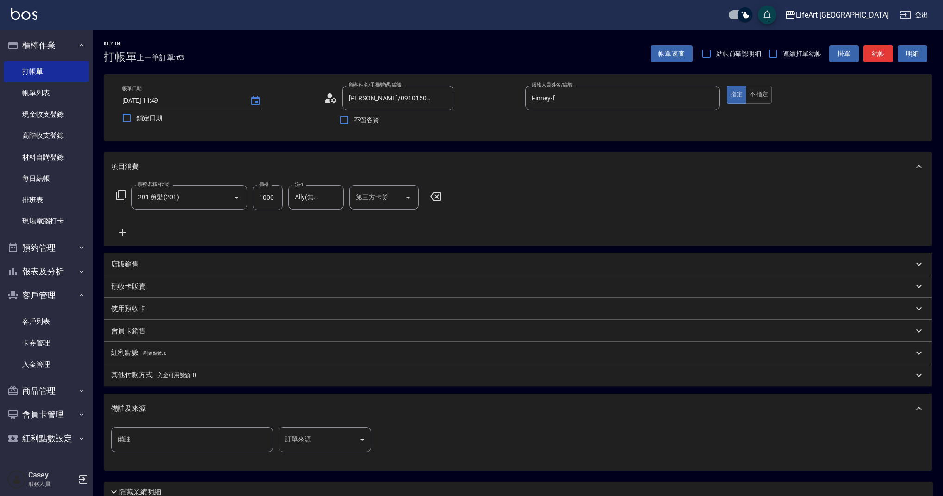
click at [228, 440] on input "備註" at bounding box center [192, 439] width 162 height 25
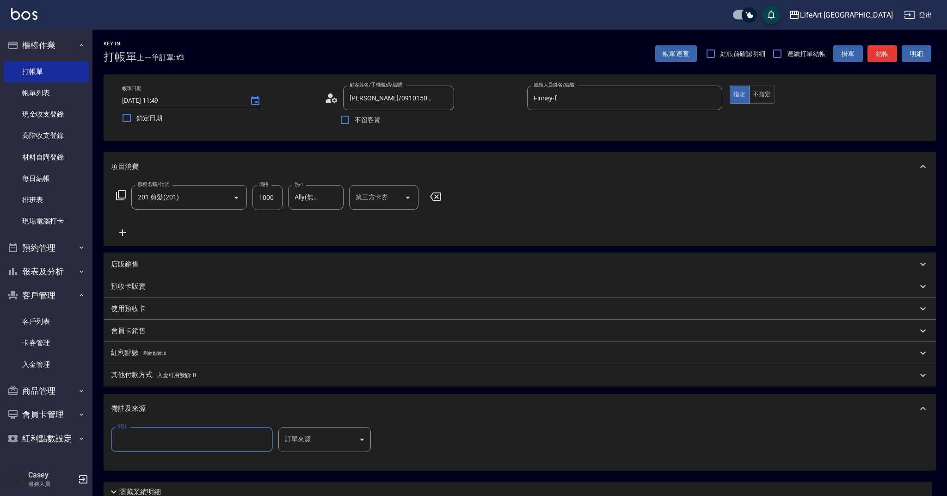
click at [307, 441] on body "LifeArt 蘆洲 登出 櫃檯作業 打帳單 帳單列表 現金收支登錄 高階收支登錄 材料自購登錄 每日結帳 排班表 現場電腦打卡 預約管理 預約管理 單日預約…" at bounding box center [473, 285] width 947 height 571
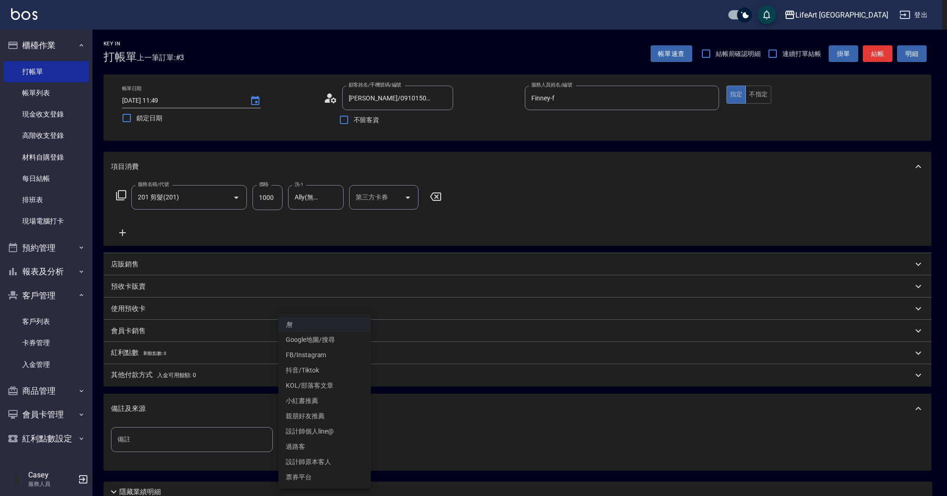
click at [314, 462] on li "設計師原本客人" at bounding box center [324, 461] width 92 height 15
type input "設計師原本客人"
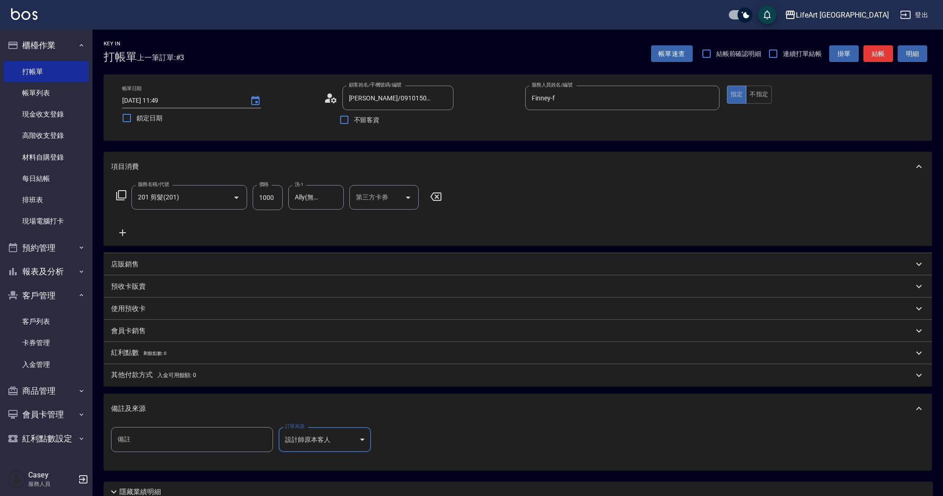
click at [192, 408] on div "備註及來源" at bounding box center [512, 409] width 802 height 10
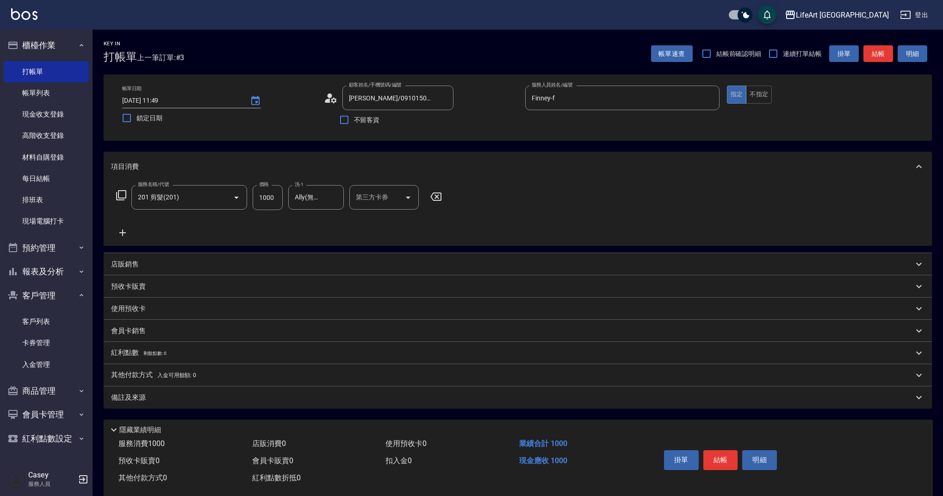
click at [136, 264] on p "店販銷售" at bounding box center [125, 264] width 28 height 10
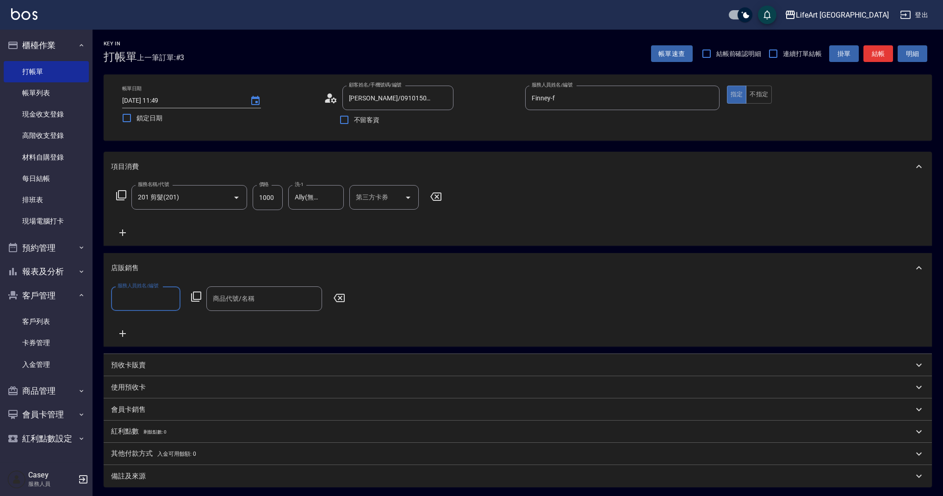
click at [148, 291] on input "服務人員姓名/編號" at bounding box center [145, 298] width 61 height 16
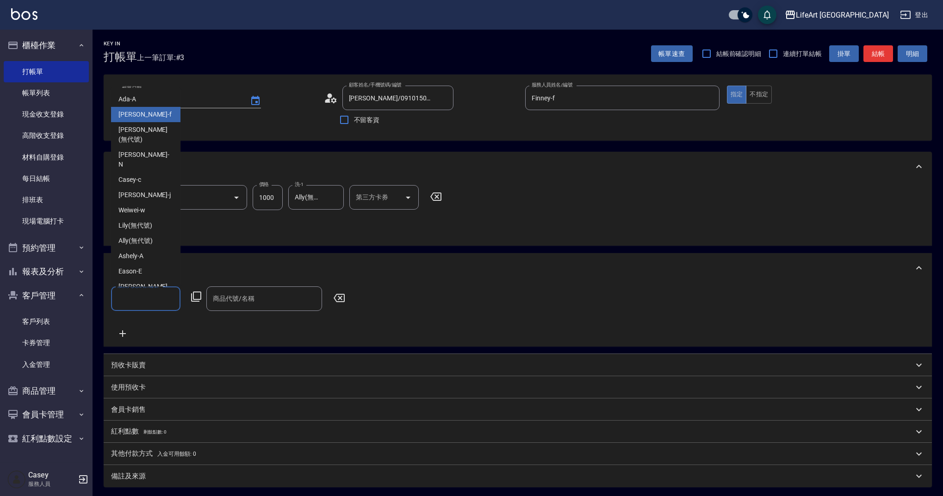
click at [142, 122] on div "Finney -f" at bounding box center [145, 114] width 69 height 15
type input "Finney-f"
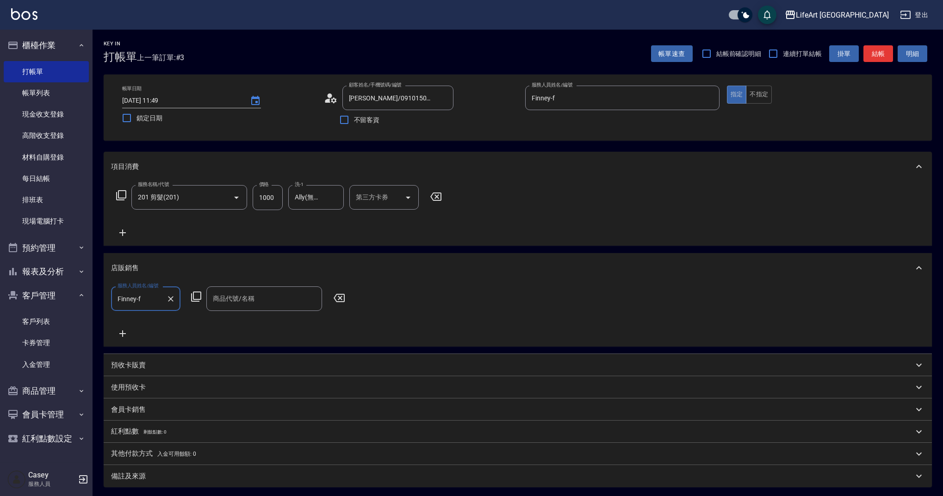
click at [238, 306] on input "商品代號/名稱" at bounding box center [263, 298] width 107 height 16
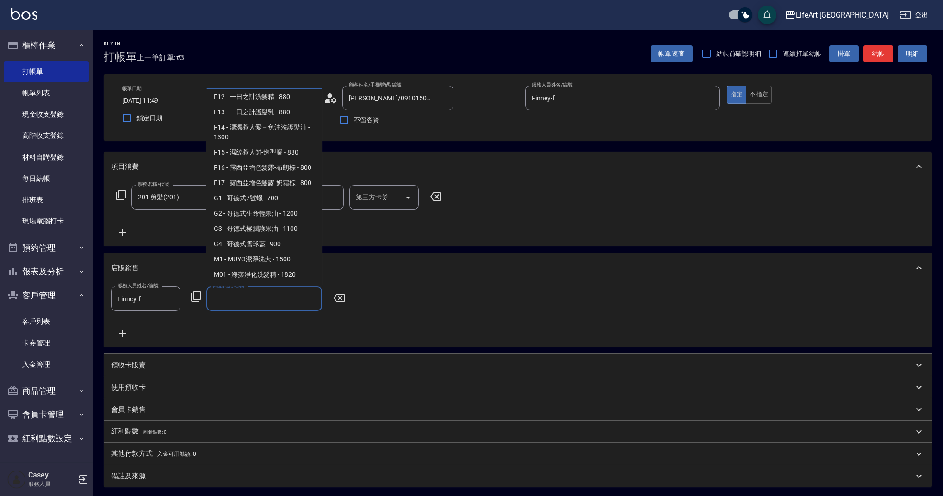
scroll to position [360, 0]
click at [280, 87] on span "M1 - MUYO潔淨洗大 - 1500" at bounding box center [264, 79] width 116 height 15
type input "MUYO潔淨洗大"
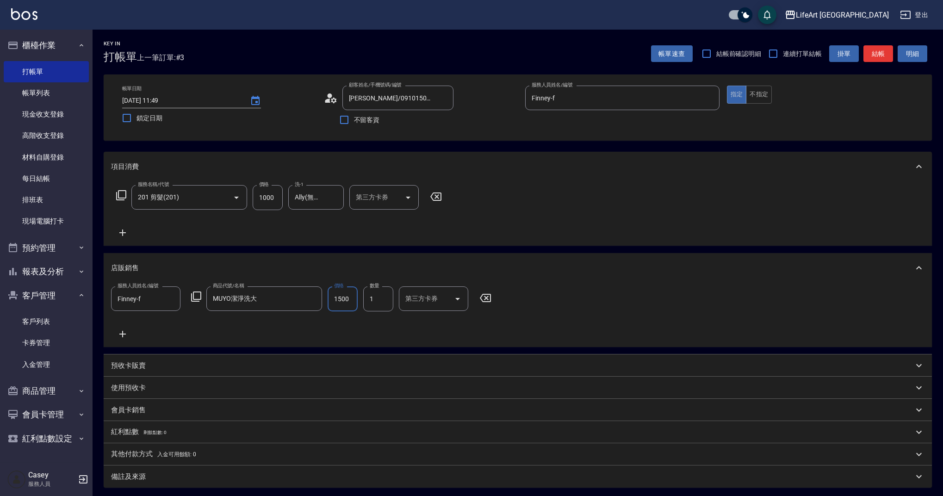
drag, startPoint x: 355, startPoint y: 297, endPoint x: 329, endPoint y: 292, distance: 25.9
click at [329, 292] on input "1500" at bounding box center [342, 298] width 30 height 25
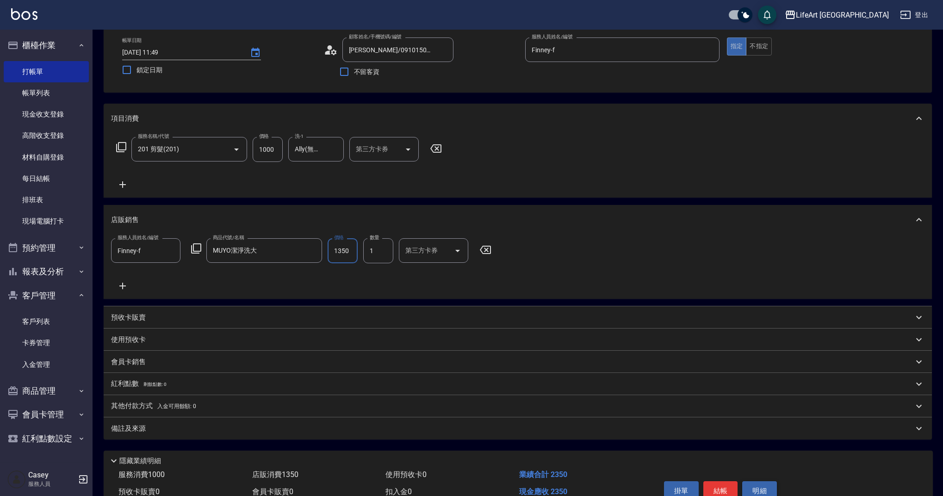
scroll to position [96, 0]
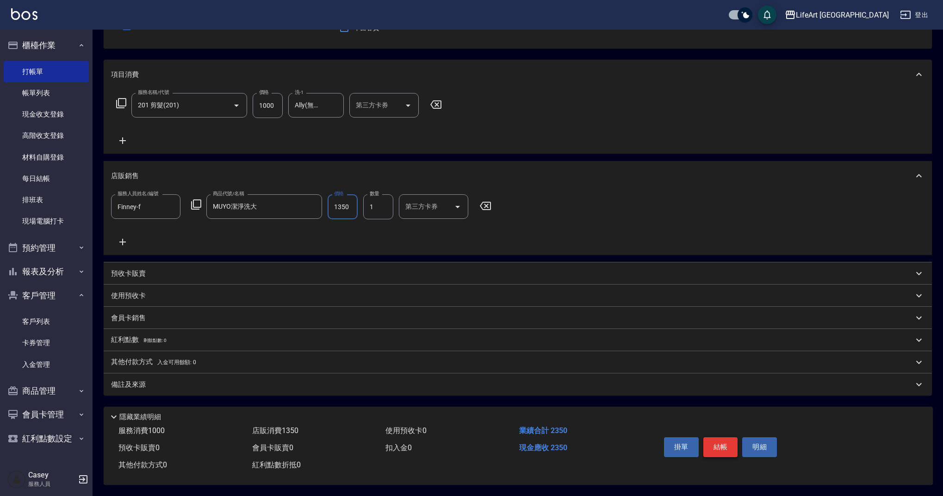
type input "1350"
click at [718, 445] on button "結帳" at bounding box center [720, 446] width 35 height 19
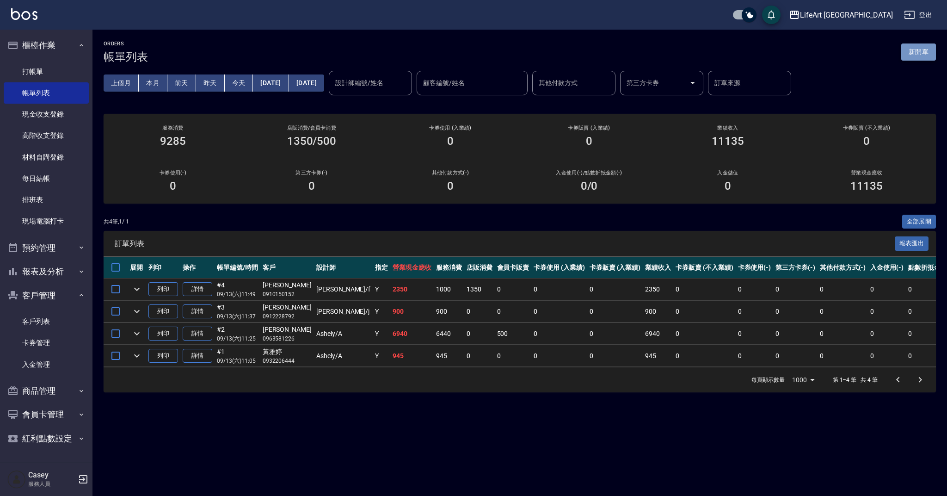
click at [919, 45] on button "新開單" at bounding box center [918, 51] width 35 height 17
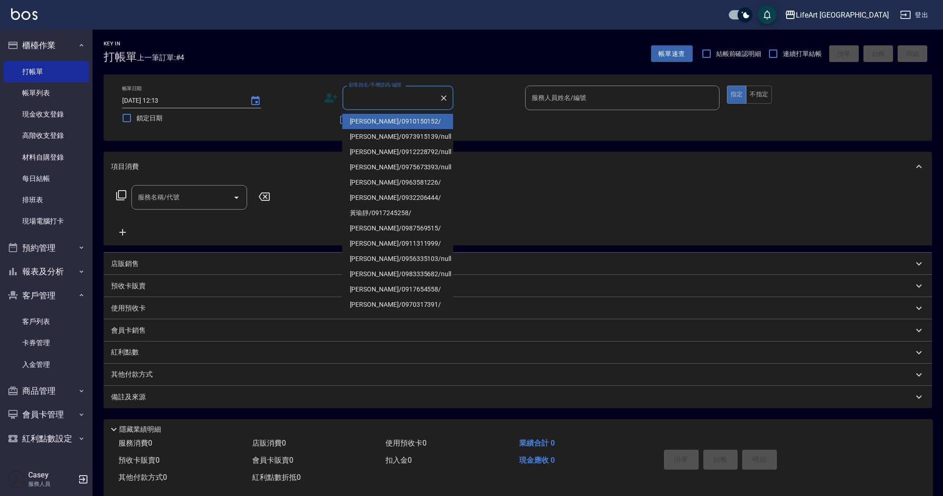
click at [398, 97] on input "顧客姓名/手機號碼/編號" at bounding box center [390, 98] width 89 height 16
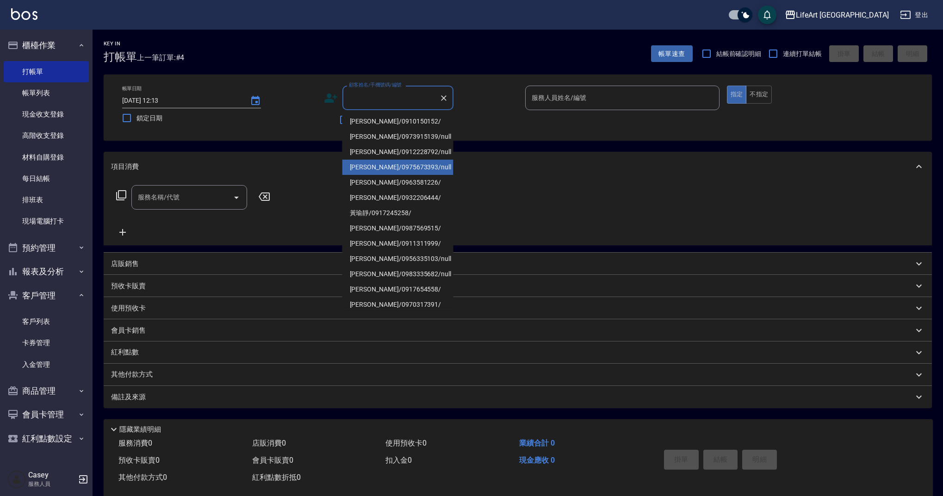
click at [376, 164] on li "鍾至柔/0975673393/null" at bounding box center [397, 167] width 111 height 15
type input "鍾至柔/0975673393/null"
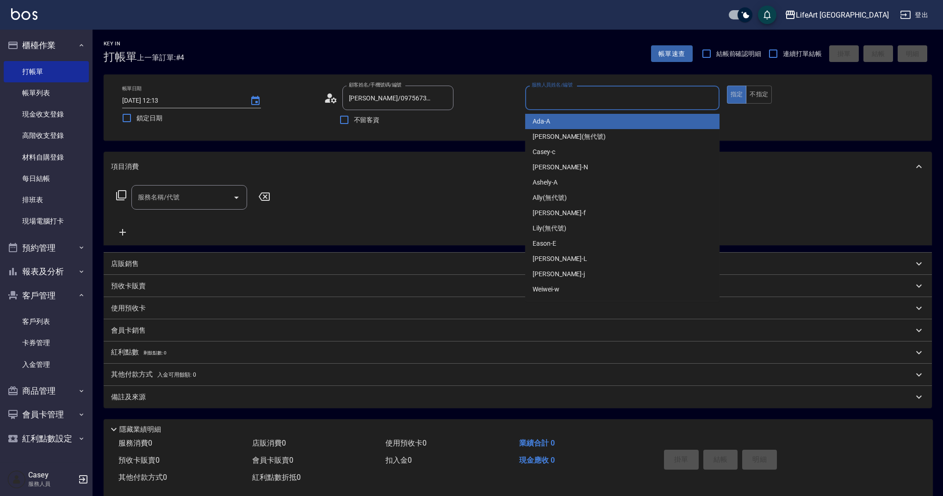
click at [596, 101] on input "服務人員姓名/編號" at bounding box center [622, 98] width 186 height 16
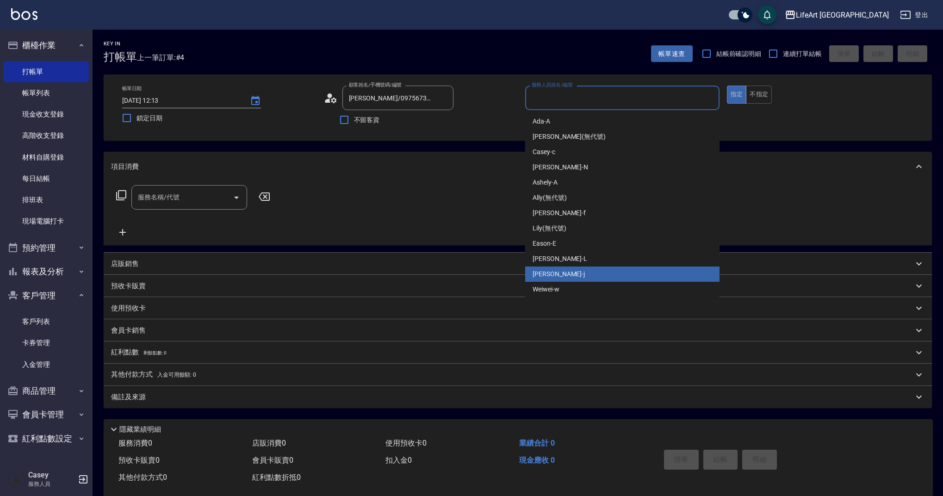
click at [564, 274] on div "Jessica -j" at bounding box center [622, 273] width 194 height 15
type input "Jessica-j"
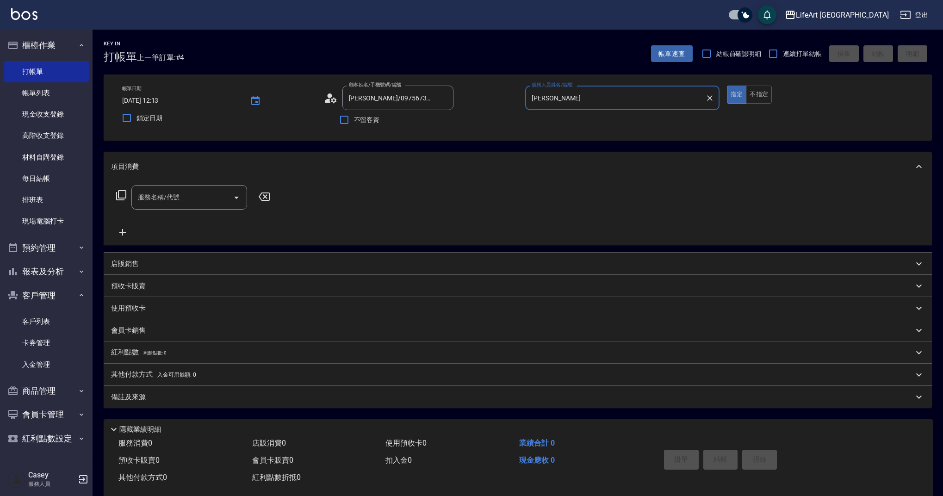
click at [186, 186] on div "服務名稱/代號" at bounding box center [189, 197] width 116 height 25
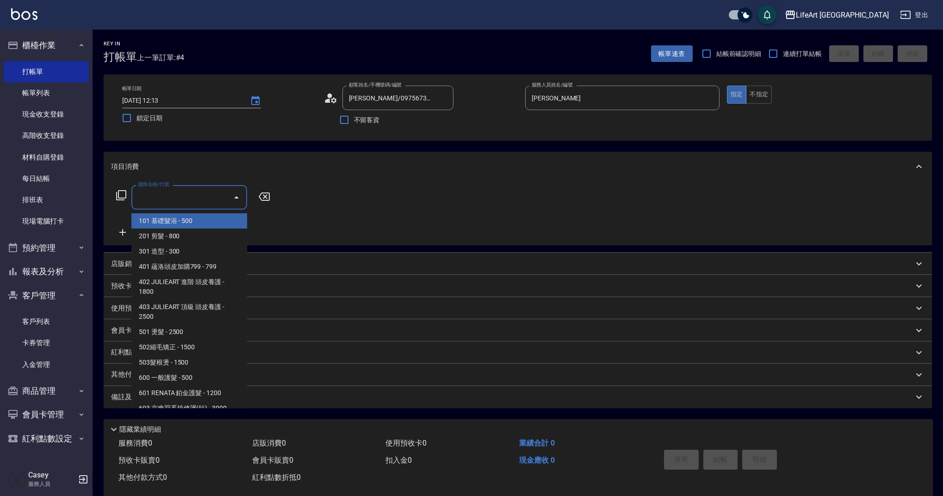
click at [187, 222] on span "101 基礎髮浴 - 500" at bounding box center [189, 220] width 116 height 15
type input "101 基礎髮浴 (101)"
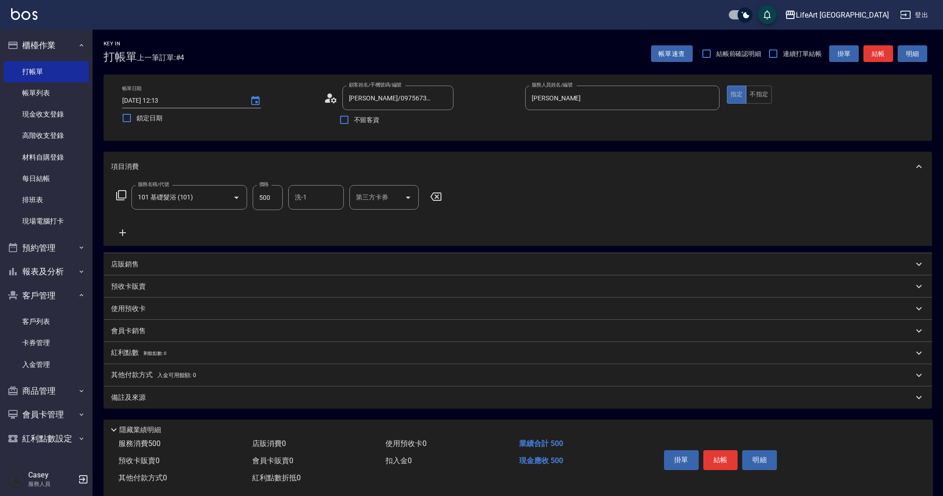
click at [123, 231] on icon at bounding box center [122, 232] width 23 height 11
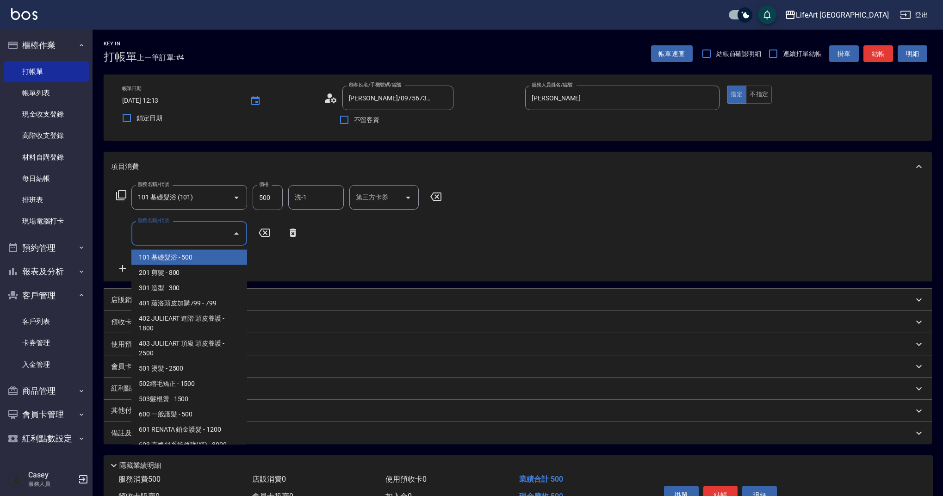
click at [179, 241] on input "服務名稱/代號" at bounding box center [182, 233] width 93 height 16
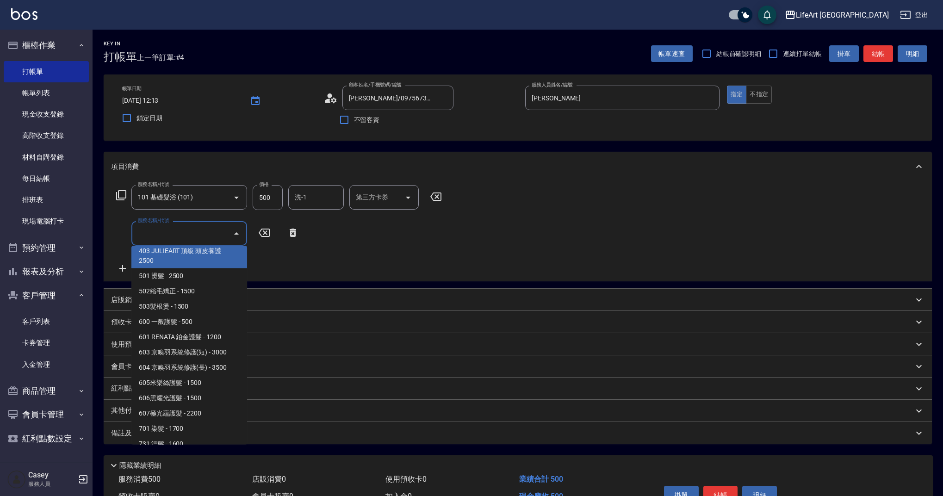
scroll to position [118, 0]
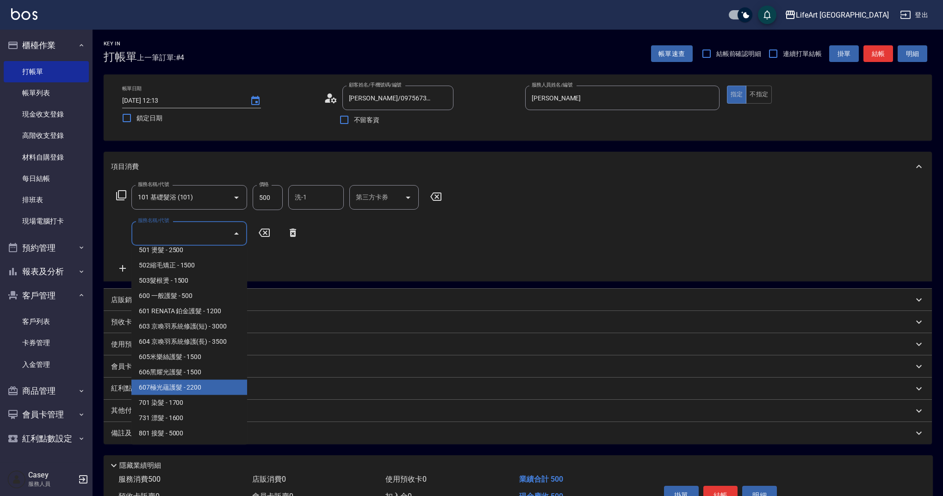
click at [182, 388] on span "607極光蘊護髮 - 2200" at bounding box center [189, 387] width 116 height 15
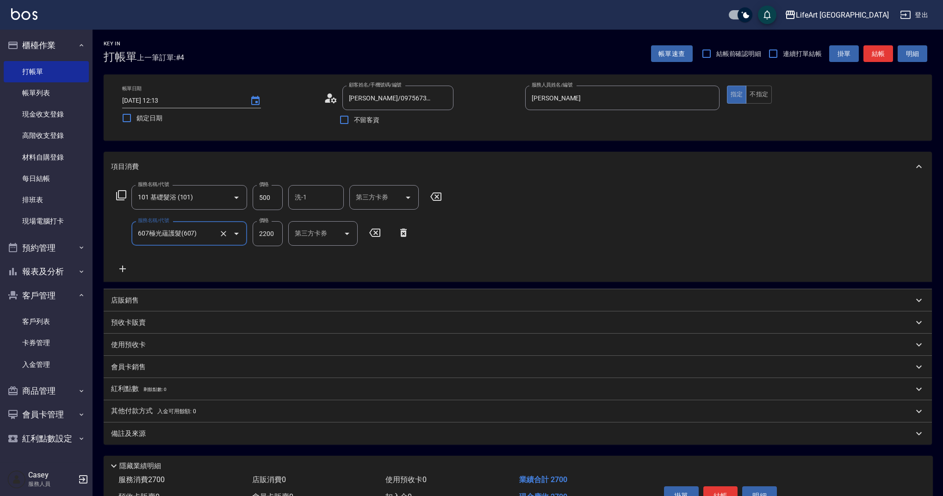
type input "607極光蘊護髮(607)"
drag, startPoint x: 277, startPoint y: 233, endPoint x: 250, endPoint y: 234, distance: 27.3
click at [250, 234] on div "服務名稱/代號 607極光蘊護髮(607) 服務名稱/代號 價格 2200 價格 洗-1 洗-1 技術協助-1 技術協助-1 技術協助-2 技術協助-2 第三…" at bounding box center [354, 233] width 487 height 25
drag, startPoint x: 276, startPoint y: 199, endPoint x: 252, endPoint y: 200, distance: 24.1
click at [252, 200] on div "服務名稱/代號 101 基礎髮浴 (101) 服務名稱/代號 價格 500 價格 洗-1 洗-1 第三方卡券 第三方卡券" at bounding box center [279, 197] width 336 height 25
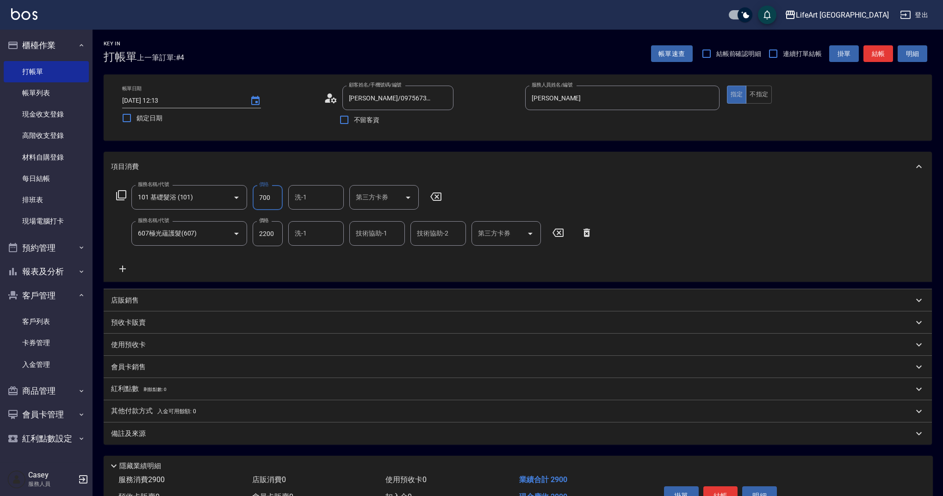
type input "700"
click at [325, 191] on input "洗-1" at bounding box center [315, 197] width 47 height 16
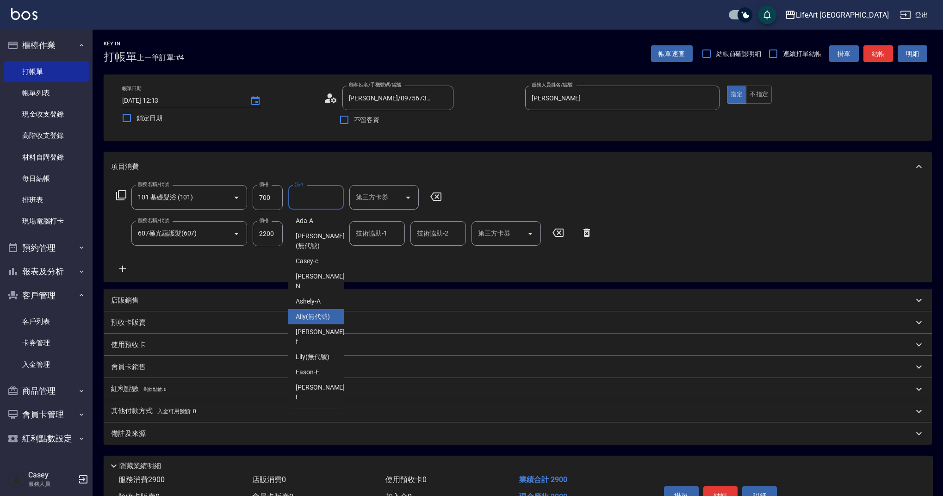
click at [320, 312] on span "Ally (無代號)" at bounding box center [313, 317] width 34 height 10
type input "Ally(無代號)"
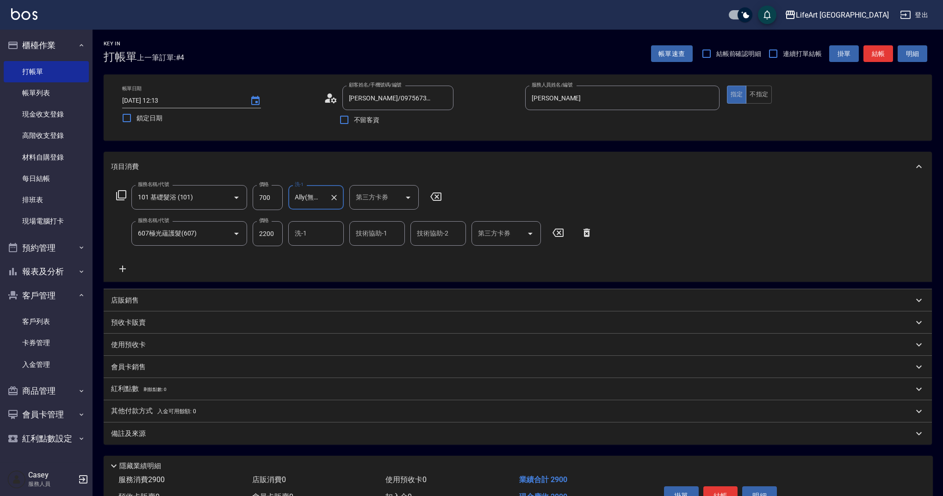
click at [316, 244] on div "洗-1" at bounding box center [315, 233] width 55 height 25
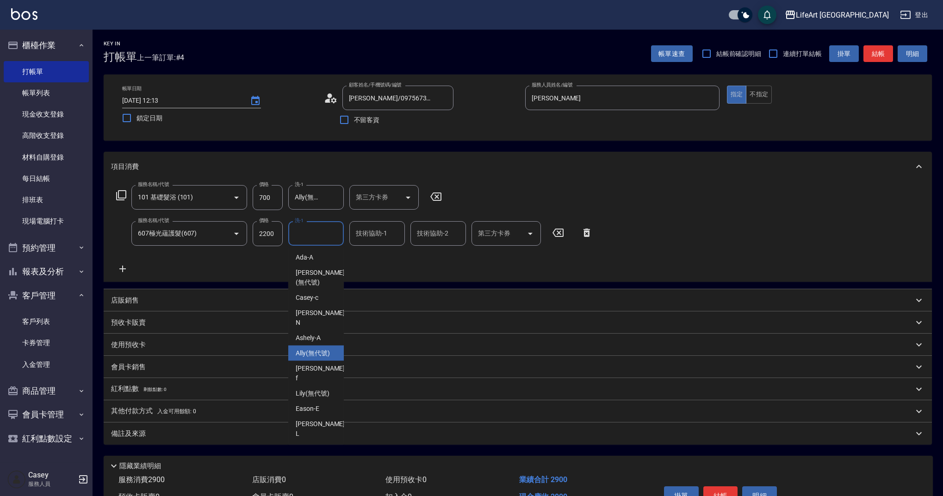
click at [316, 345] on div "Ally (無代號)" at bounding box center [315, 352] width 55 height 15
type input "Ally(無代號)"
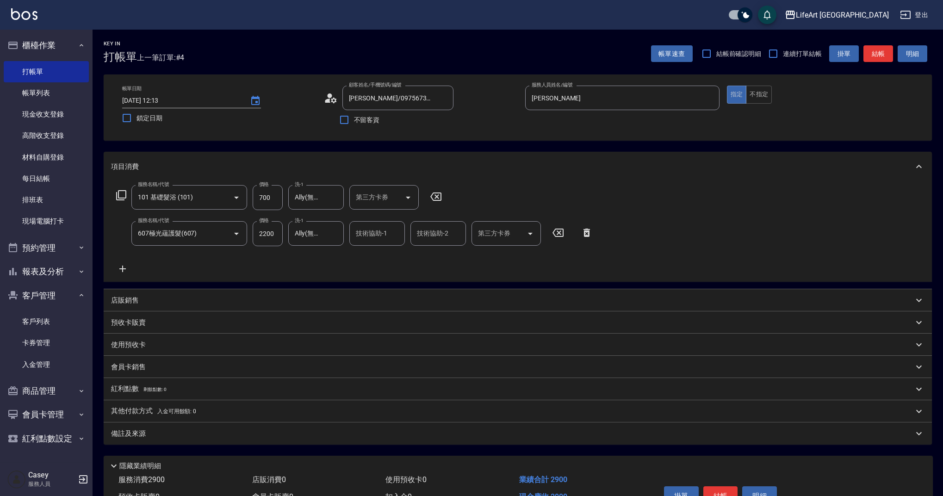
click at [151, 435] on div "備註及來源" at bounding box center [512, 434] width 802 height 10
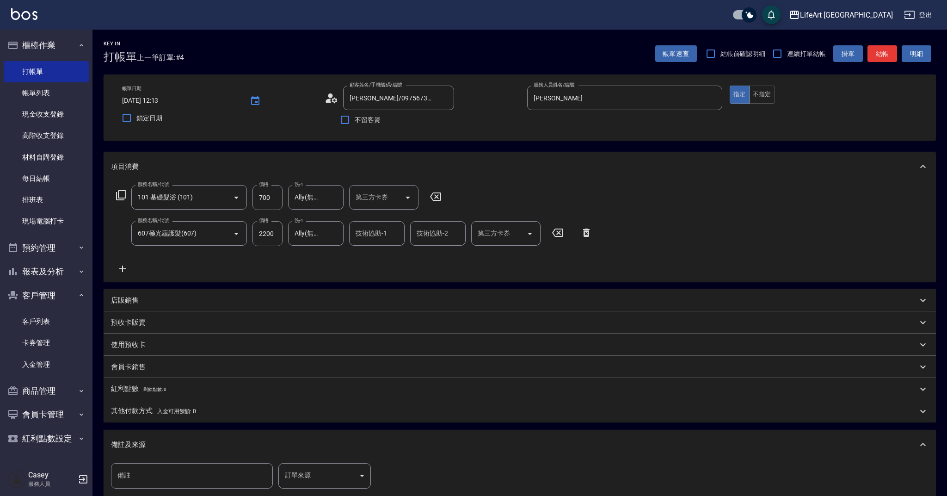
click at [295, 465] on body "LifeArt 蘆洲 登出 櫃檯作業 打帳單 帳單列表 現金收支登錄 高階收支登錄 材料自購登錄 每日結帳 排班表 現場電腦打卡 預約管理 預約管理 單日預約…" at bounding box center [473, 303] width 947 height 607
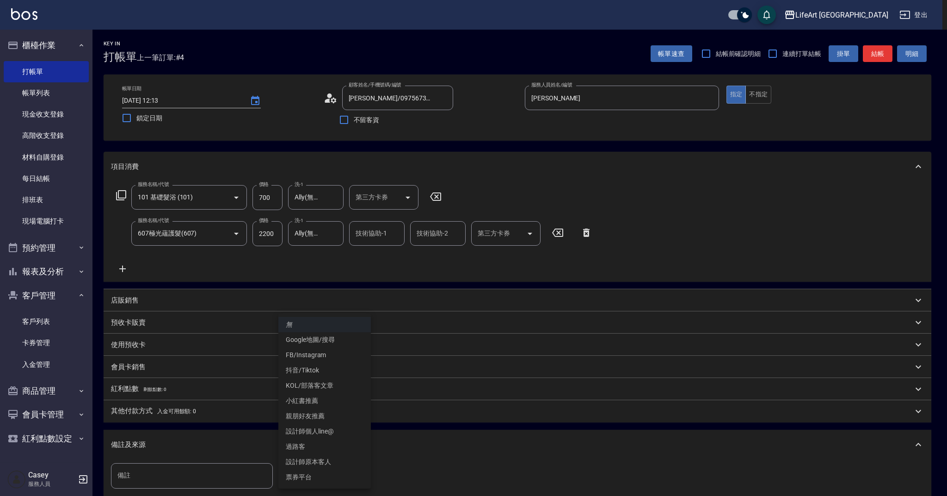
click at [319, 464] on li "設計師原本客人" at bounding box center [324, 461] width 92 height 15
click at [323, 467] on body "LifeArt 蘆洲 登出 櫃檯作業 打帳單 帳單列表 現金收支登錄 高階收支登錄 材料自購登錄 每日結帳 排班表 現場電腦打卡 預約管理 預約管理 單日預約…" at bounding box center [473, 303] width 947 height 607
click at [316, 342] on li "Google地圖/搜尋" at bounding box center [324, 339] width 92 height 15
type input "Google地圖/搜尋"
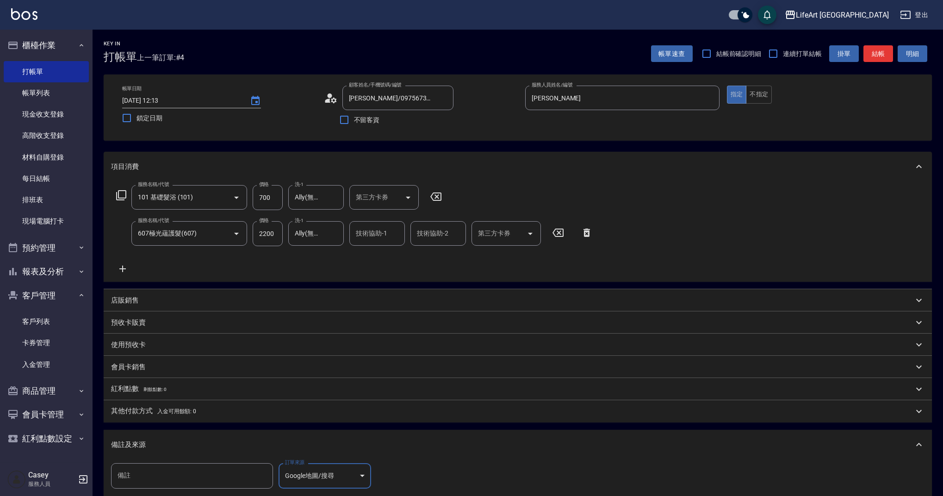
scroll to position [115, 0]
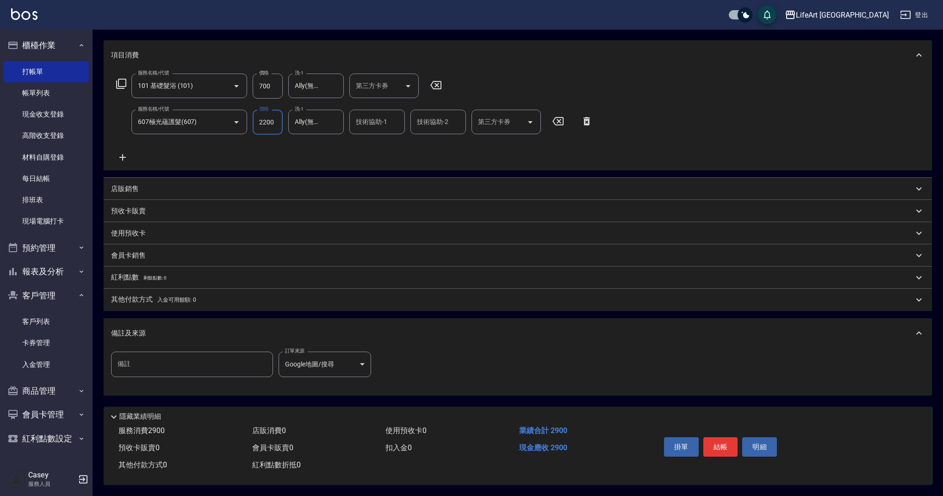
drag, startPoint x: 270, startPoint y: 80, endPoint x: 253, endPoint y: 80, distance: 16.6
click at [253, 80] on input "700" at bounding box center [268, 86] width 30 height 25
drag, startPoint x: 257, startPoint y: 83, endPoint x: 285, endPoint y: 86, distance: 28.8
click at [285, 86] on div "服務名稱/代號 101 基礎髮浴 (101) 服務名稱/代號 價格 700 價格 洗-1 Ally(無代號) 洗-1 第三方卡券 第三方卡券" at bounding box center [279, 86] width 336 height 25
type input "800"
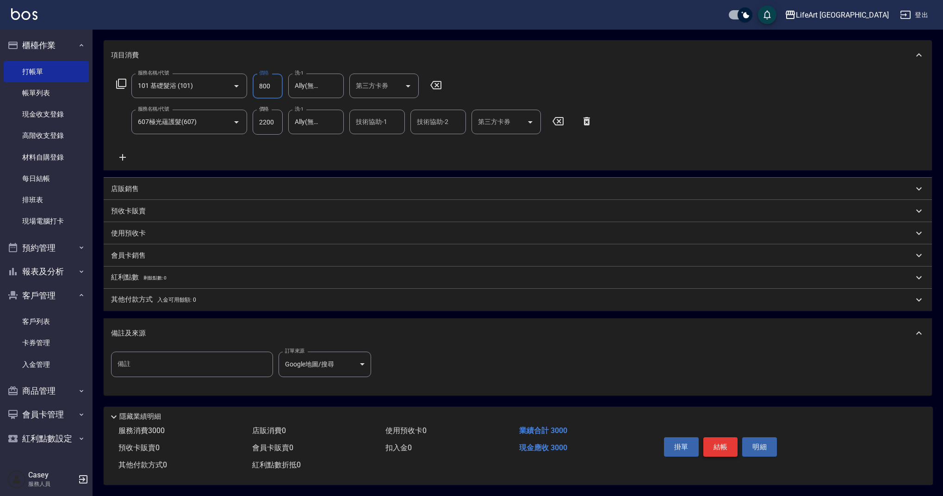
click at [724, 443] on button "結帳" at bounding box center [720, 446] width 35 height 19
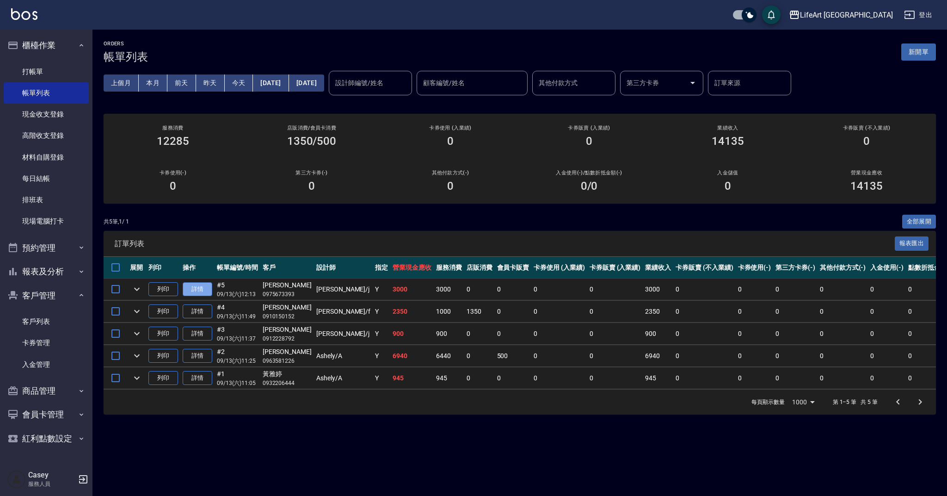
click at [197, 291] on link "詳情" at bounding box center [198, 289] width 30 height 14
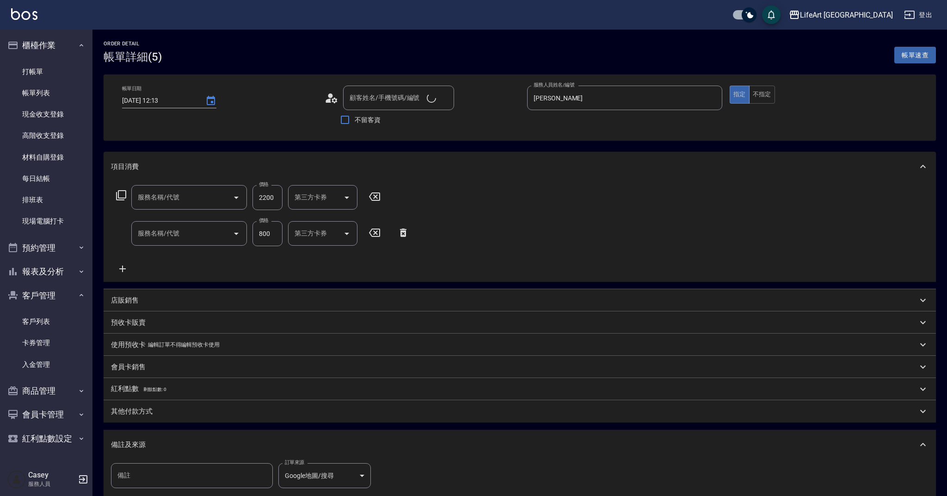
type input "2025/09/13 12:13"
type input "鍾至柔/0975673393/null"
type input "Jessica-j"
type input "607極光蘊護髮(607)"
type input "101 基礎髮浴 (101)"
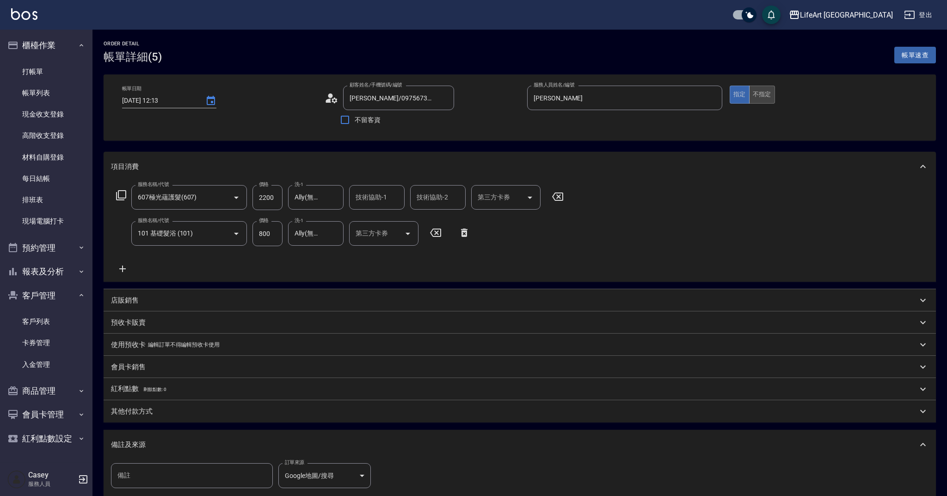
click at [752, 90] on button "不指定" at bounding box center [762, 95] width 26 height 18
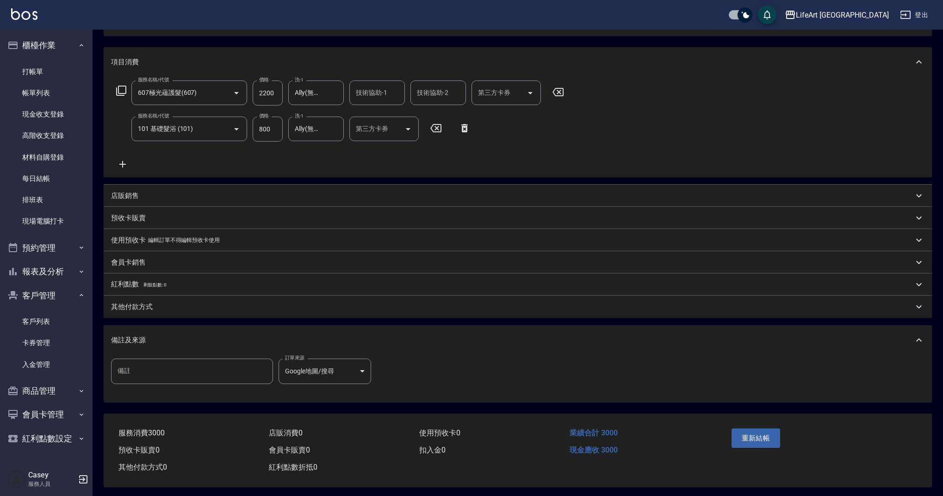
scroll to position [111, 0]
click at [766, 433] on button "重新結帳" at bounding box center [755, 435] width 49 height 19
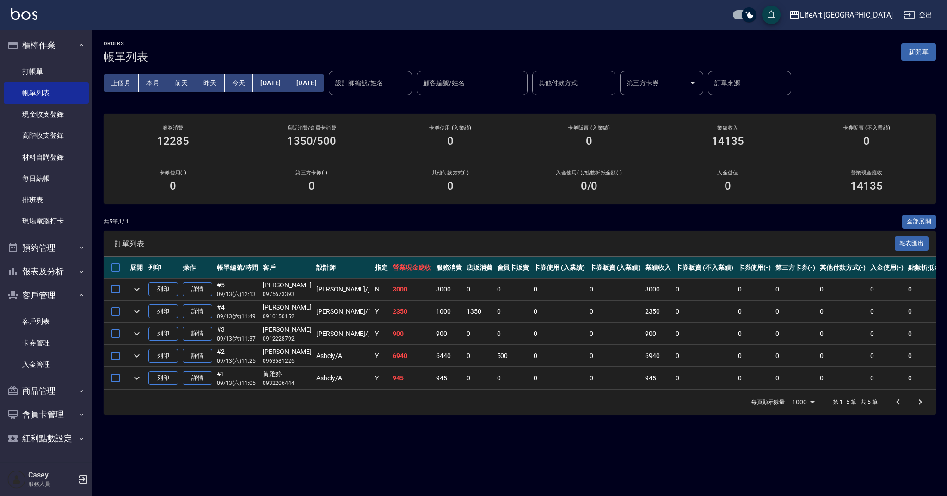
click at [351, 50] on div "ORDERS 帳單列表 新開單" at bounding box center [520, 52] width 832 height 23
click at [366, 211] on div "ORDERS 帳單列表 新開單 上個月 本月 前天 昨天 今天 2025/09/13 2025/09/13 設計師編號/姓名 設計師編號/姓名 顧客編號/姓名…" at bounding box center [519, 228] width 855 height 396
click at [438, 222] on div "共 5 筆, 1 / 1 全部展開" at bounding box center [520, 222] width 832 height 14
click at [836, 61] on div "ORDERS 帳單列表 新開單" at bounding box center [520, 52] width 832 height 23
